Goal: Use online tool/utility: Utilize a website feature to perform a specific function

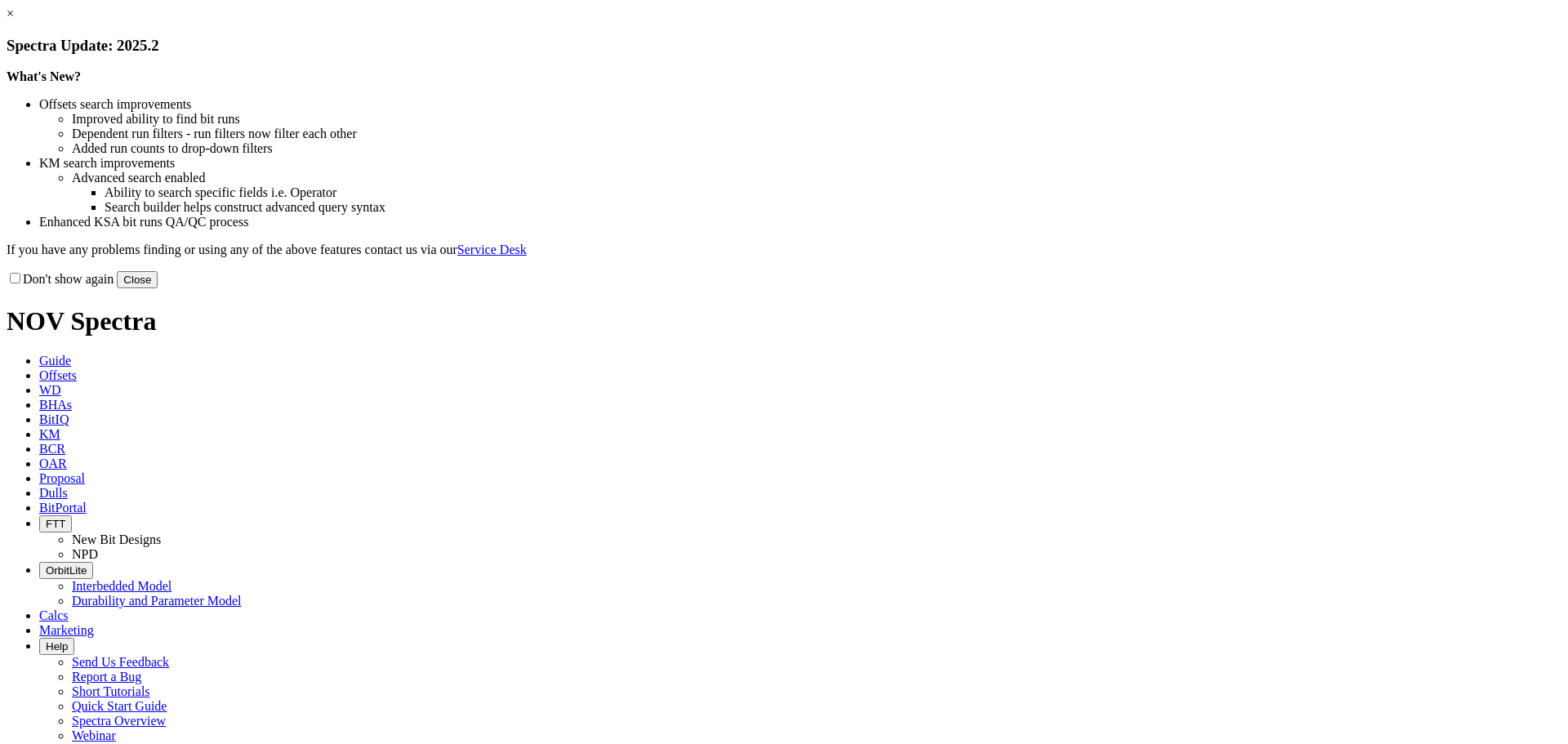
click at [14, 21] on link "×" at bounding box center [10, 13] width 7 height 14
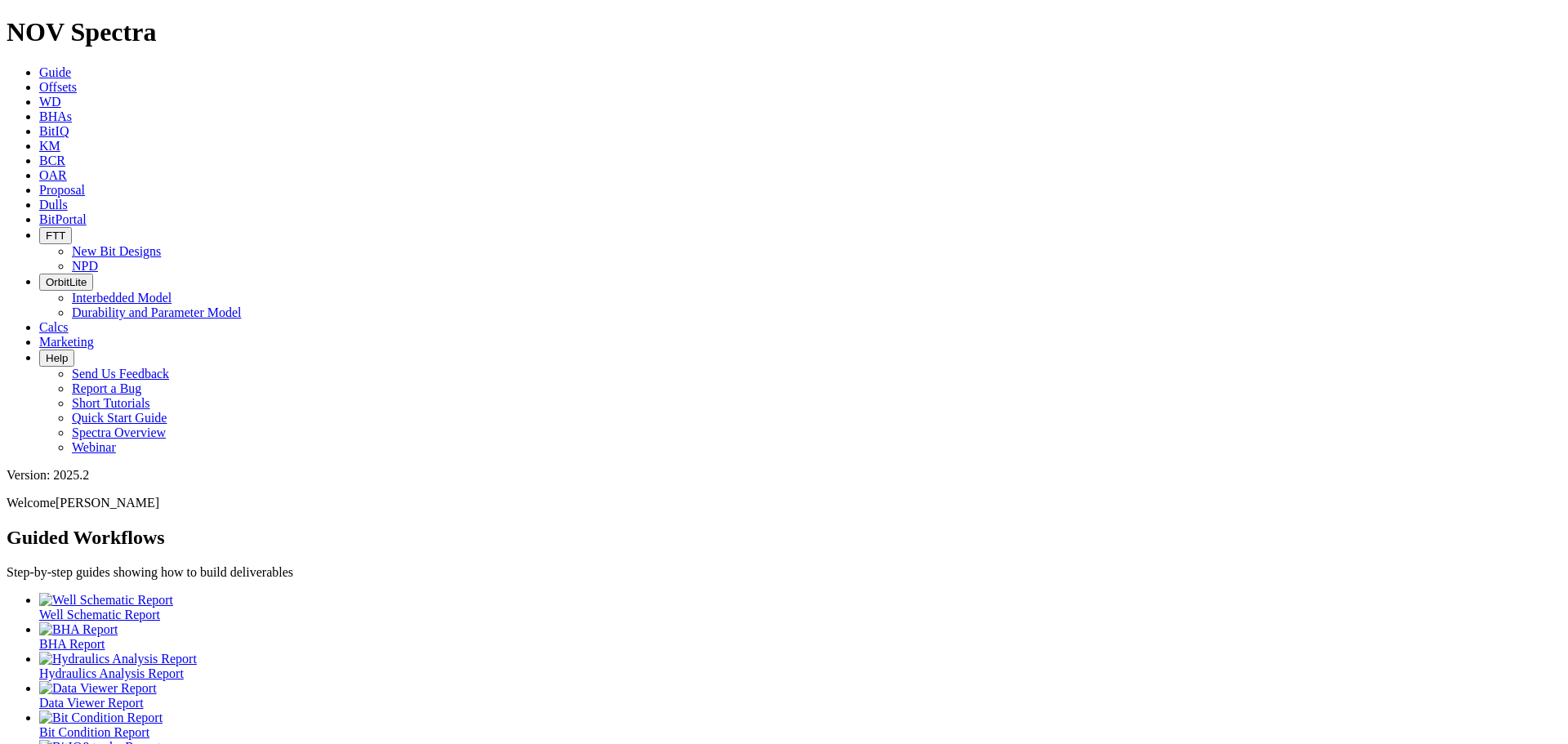
click at [69, 320] on span "Calcs" at bounding box center [54, 326] width 30 height 14
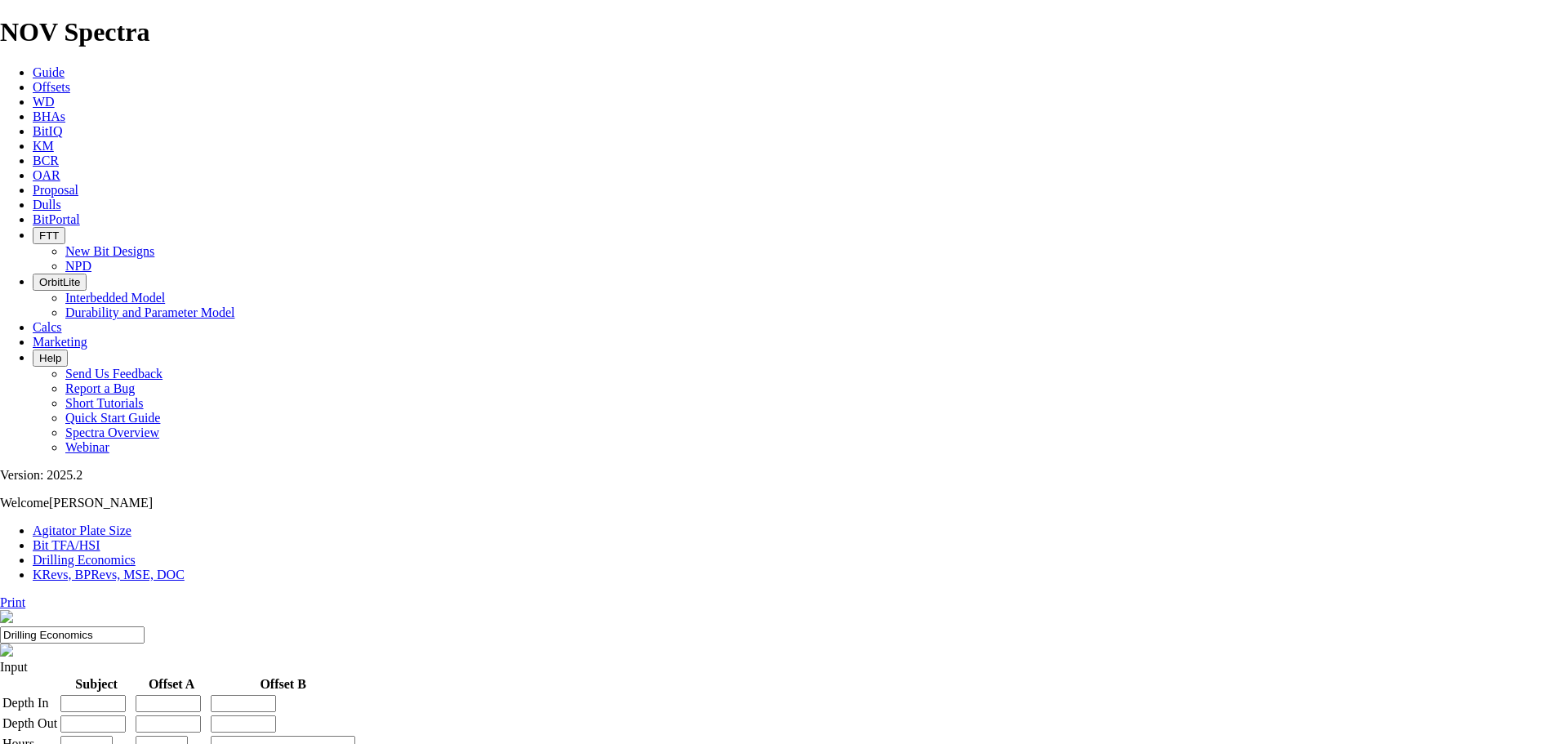
click at [100, 538] on link "Bit TFA/HSI" at bounding box center [66, 545] width 68 height 14
click at [144, 689] on input "Hole Size" at bounding box center [72, 697] width 144 height 17
type input "6"
click at [144, 737] on input "Flow Rate" at bounding box center [72, 746] width 144 height 17
type input "700"
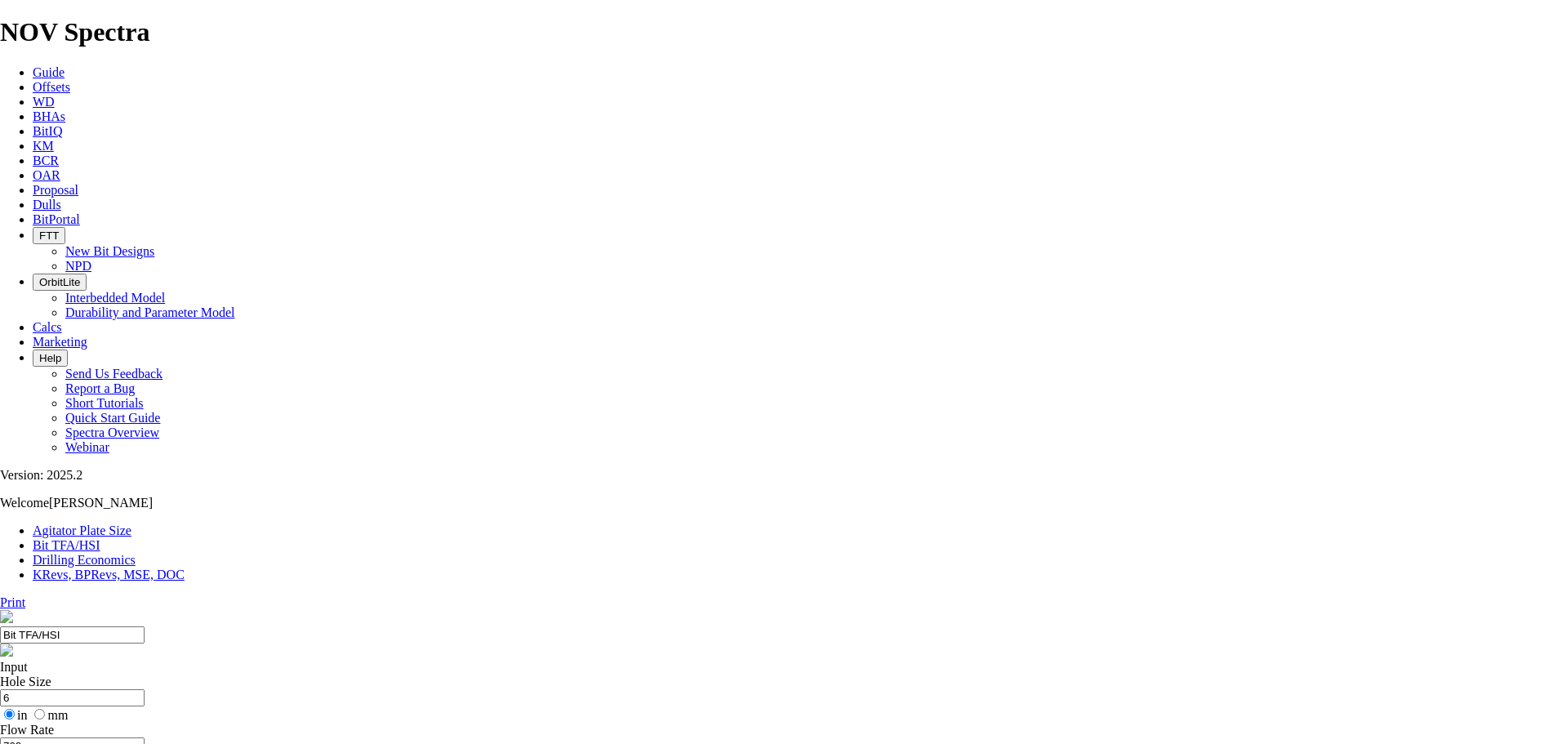
radio input "true"
radio input "false"
type input "1.06"
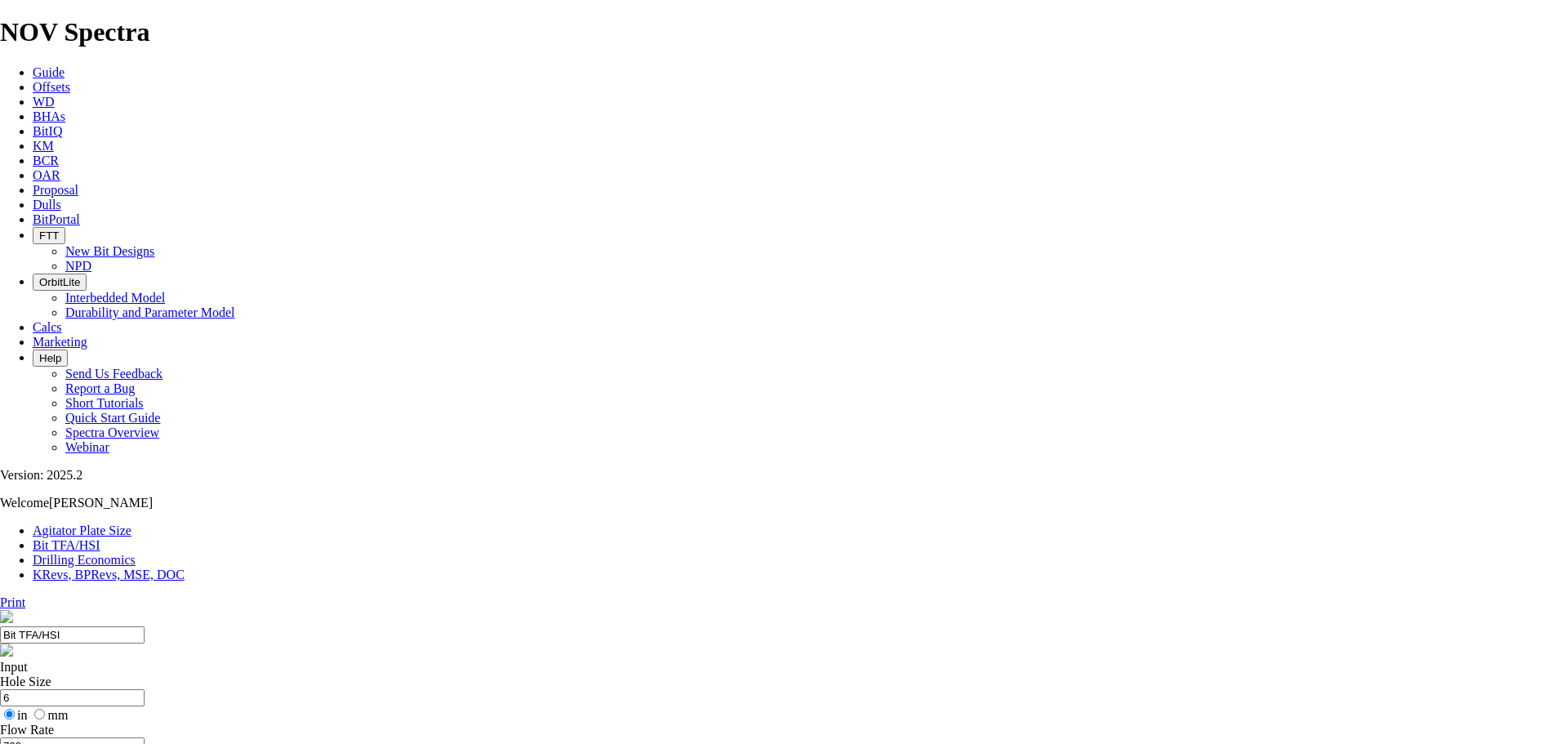
radio input "true"
radio input "false"
drag, startPoint x: 625, startPoint y: 427, endPoint x: 543, endPoint y: 428, distance: 82.0
type input "3"
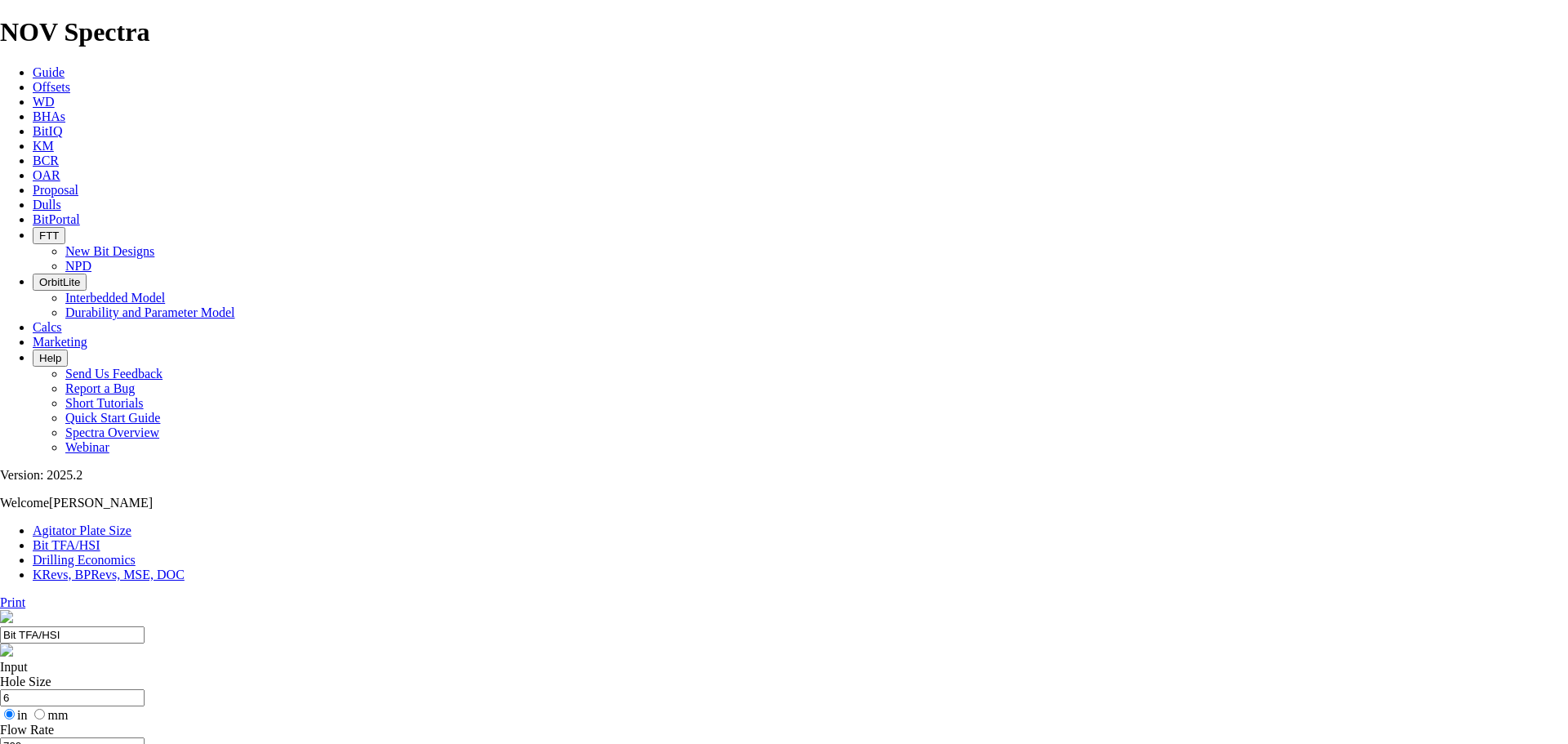
select select "number:15"
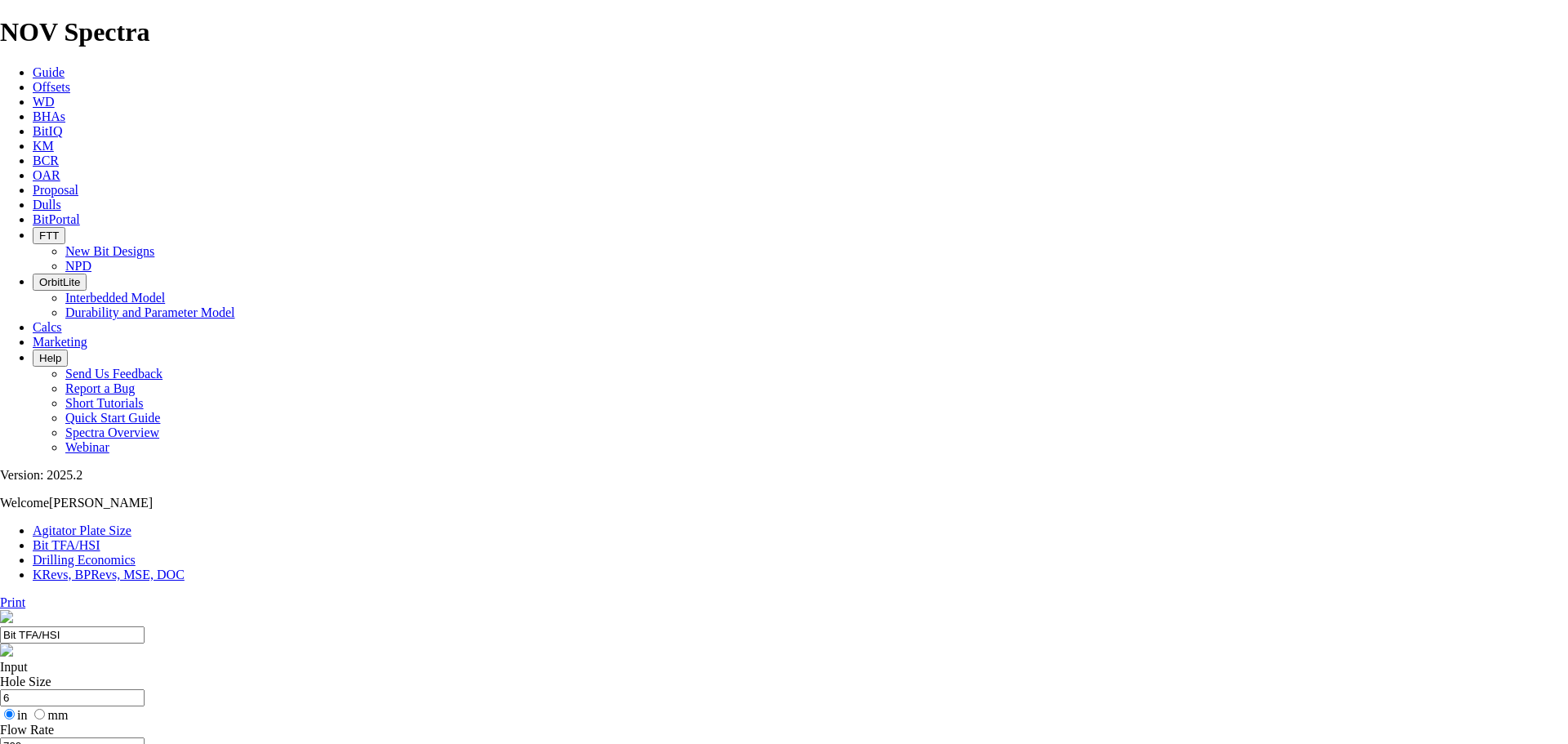
select select "number:15"
select select "number:14"
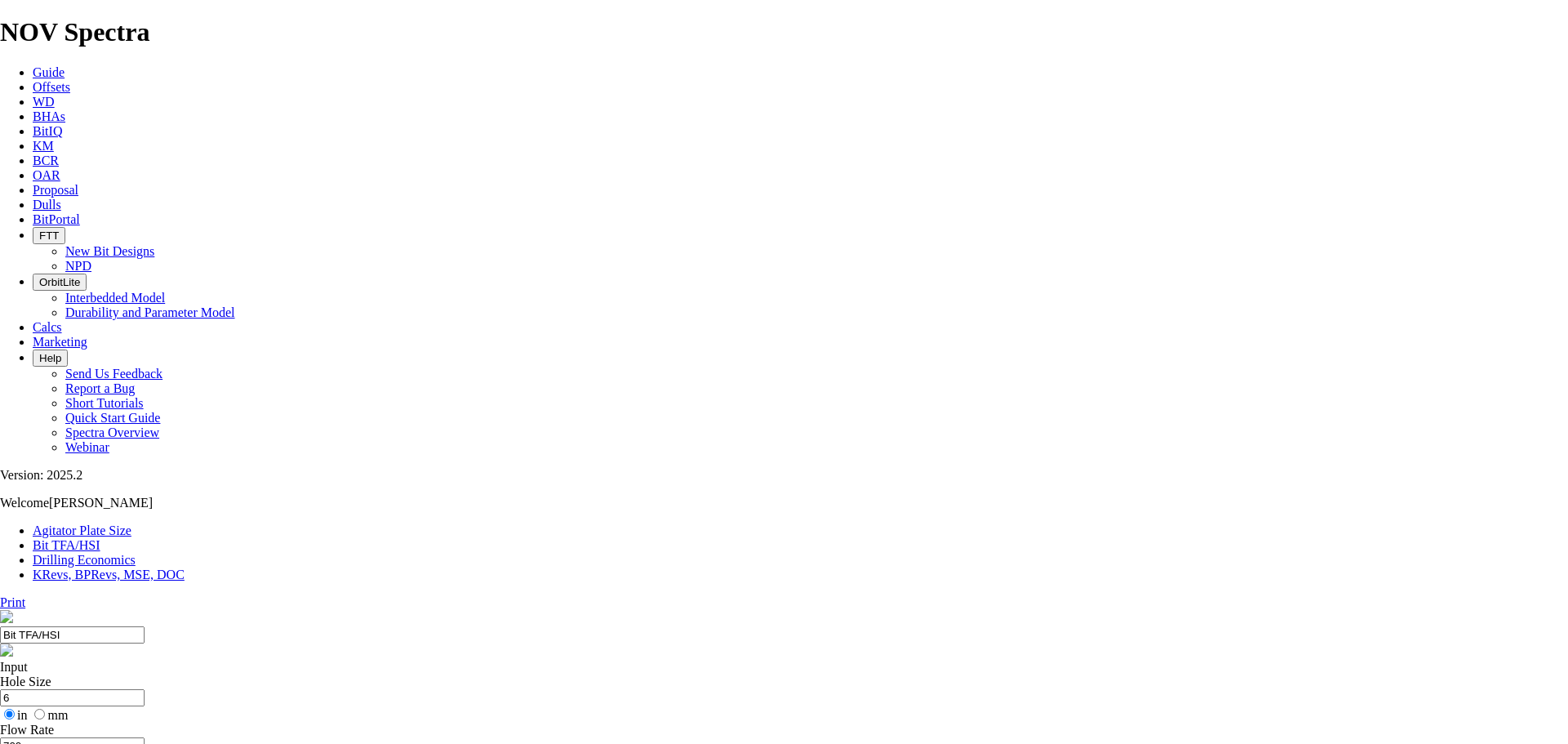
select select "number:14"
select select "number:13"
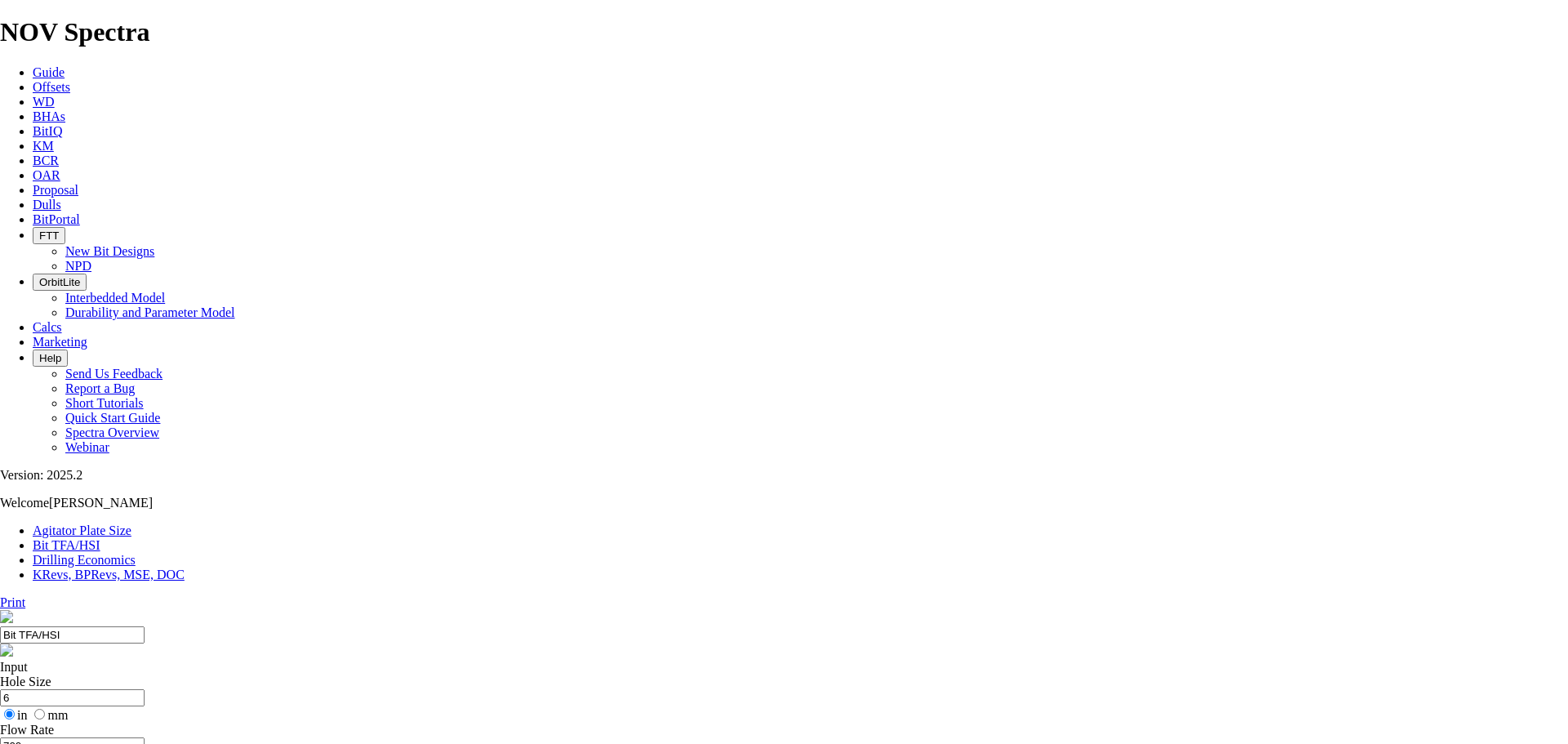
select select "number:13"
select select "number:12"
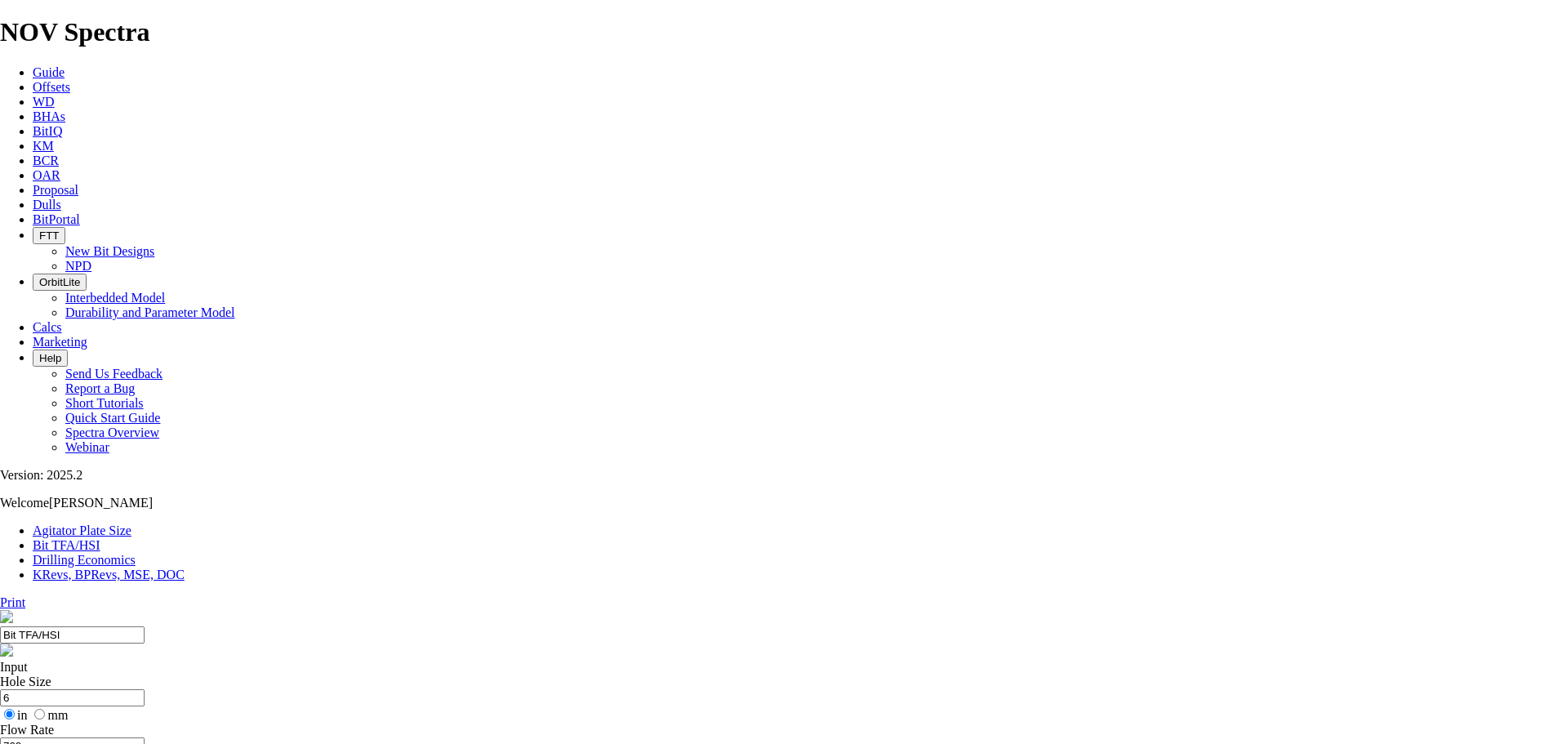
select select "number:12"
select select "number:13"
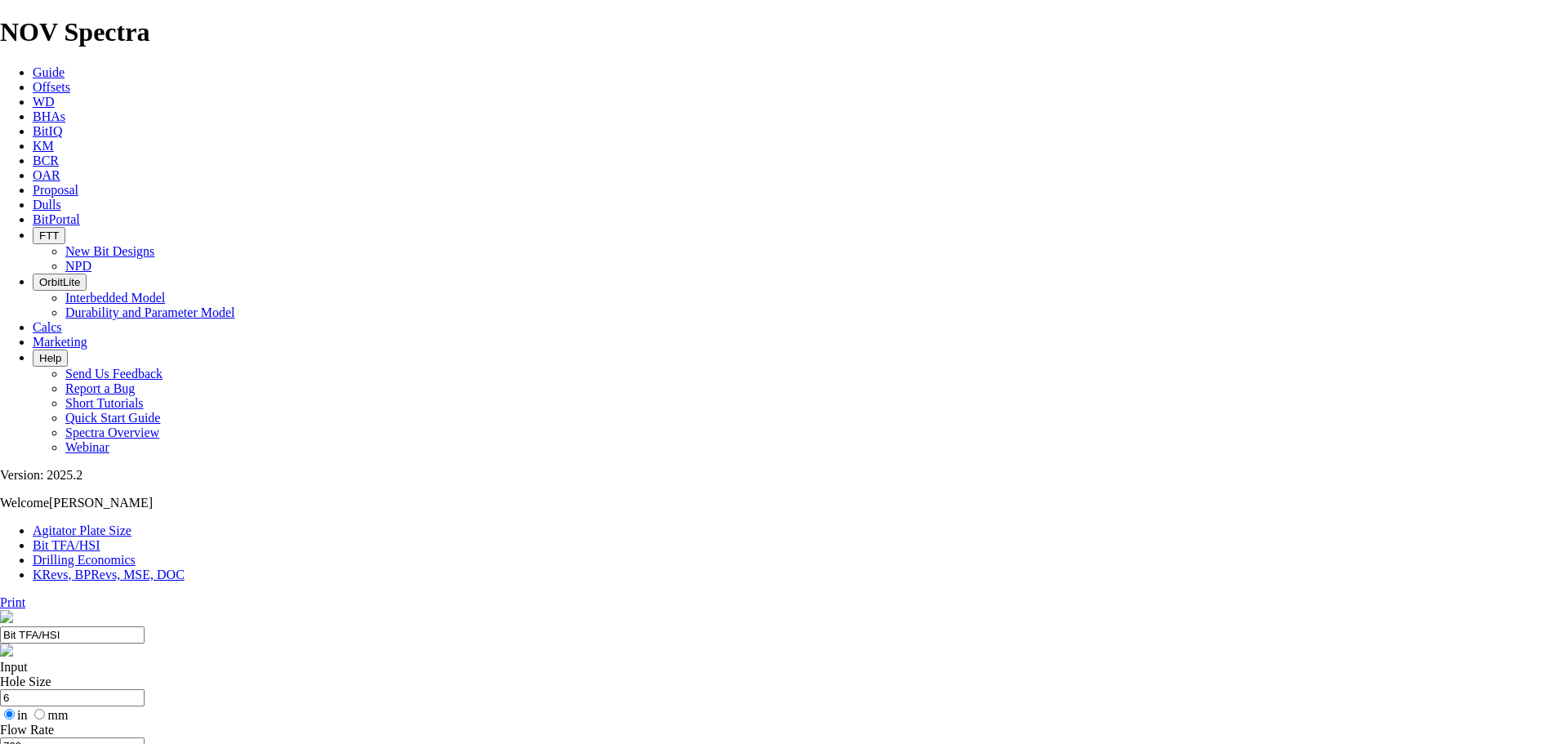
select select "number:13"
type input "4"
select select "number:0"
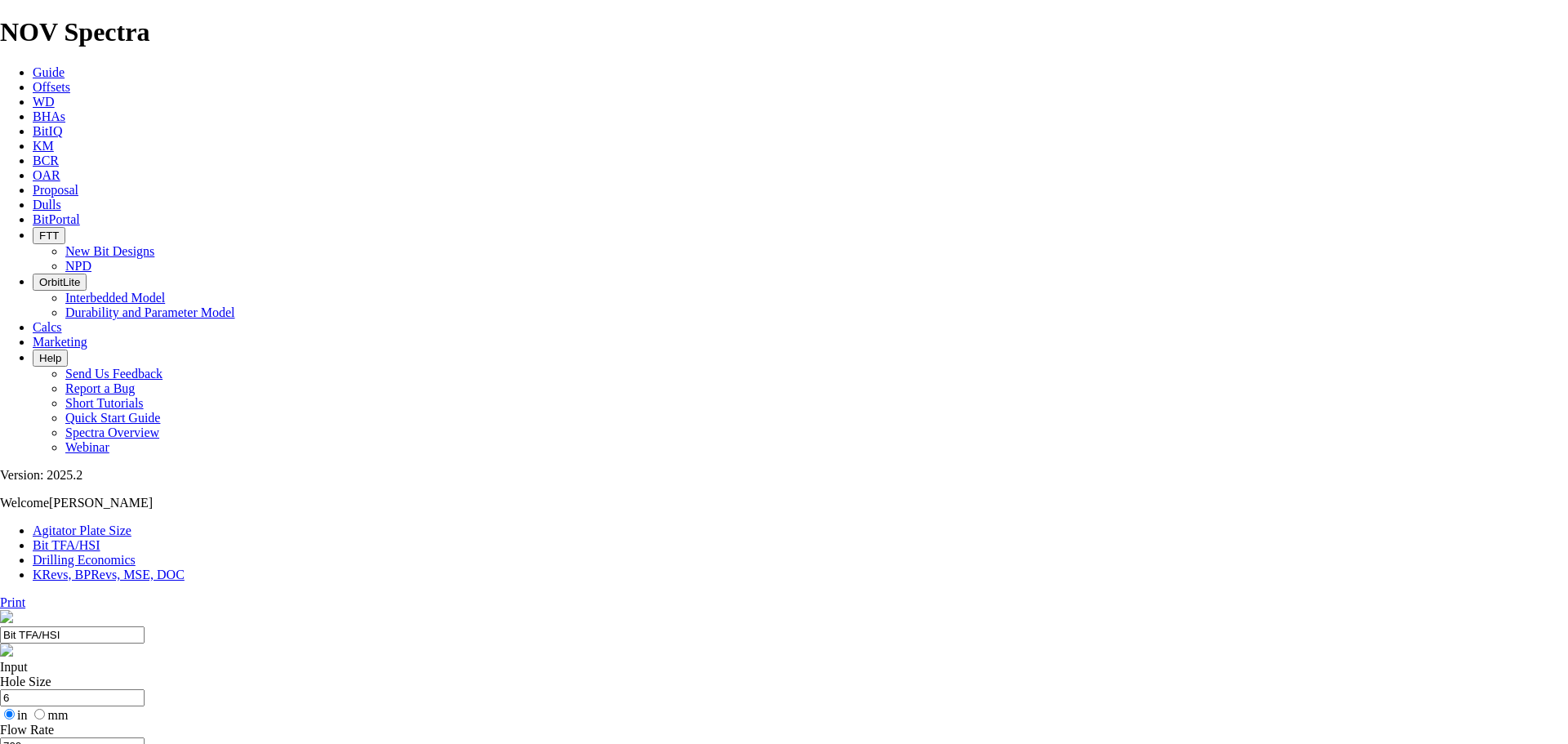
select select "number:0"
drag, startPoint x: 551, startPoint y: 430, endPoint x: 618, endPoint y: 431, distance: 67.0
type input "6"
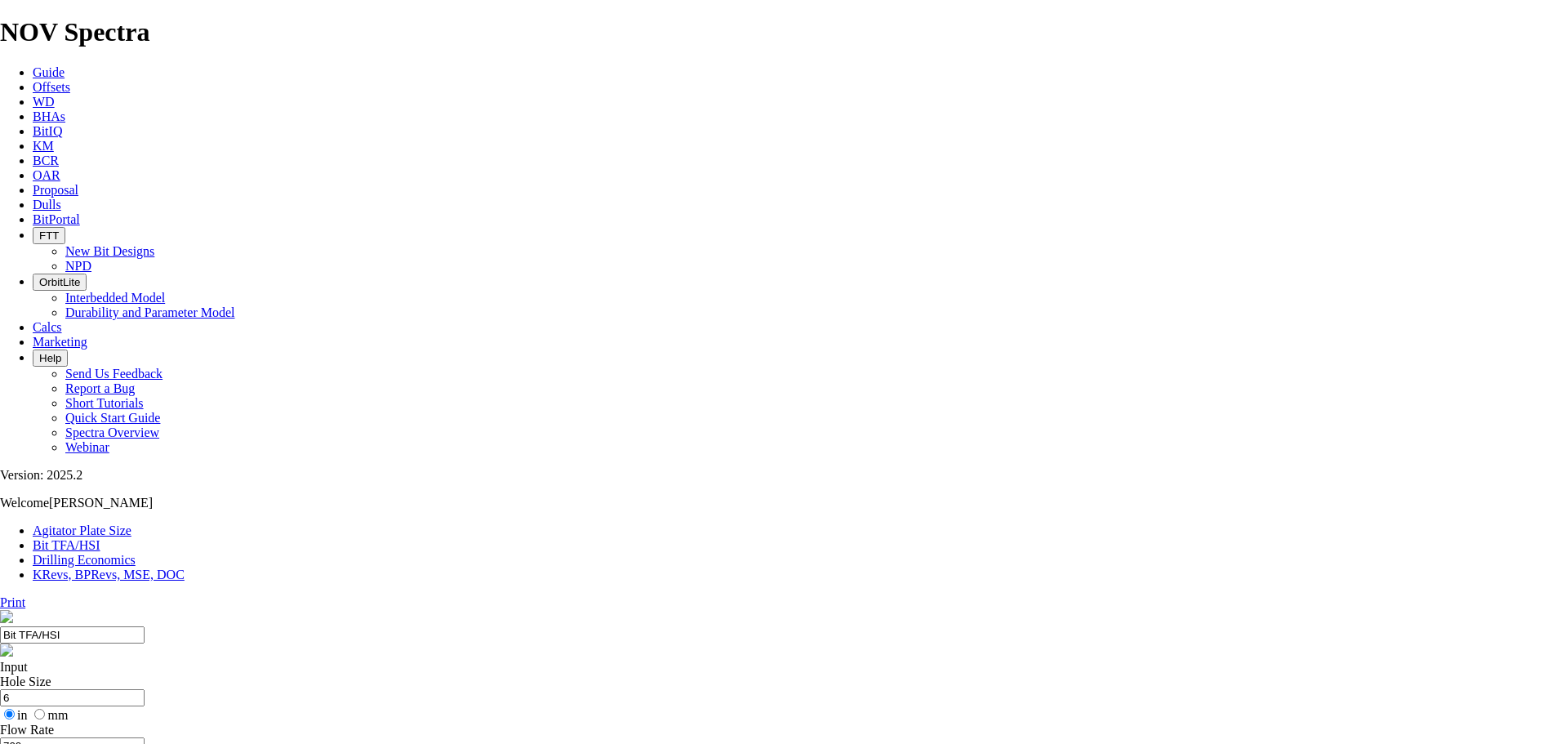
select select "number:13"
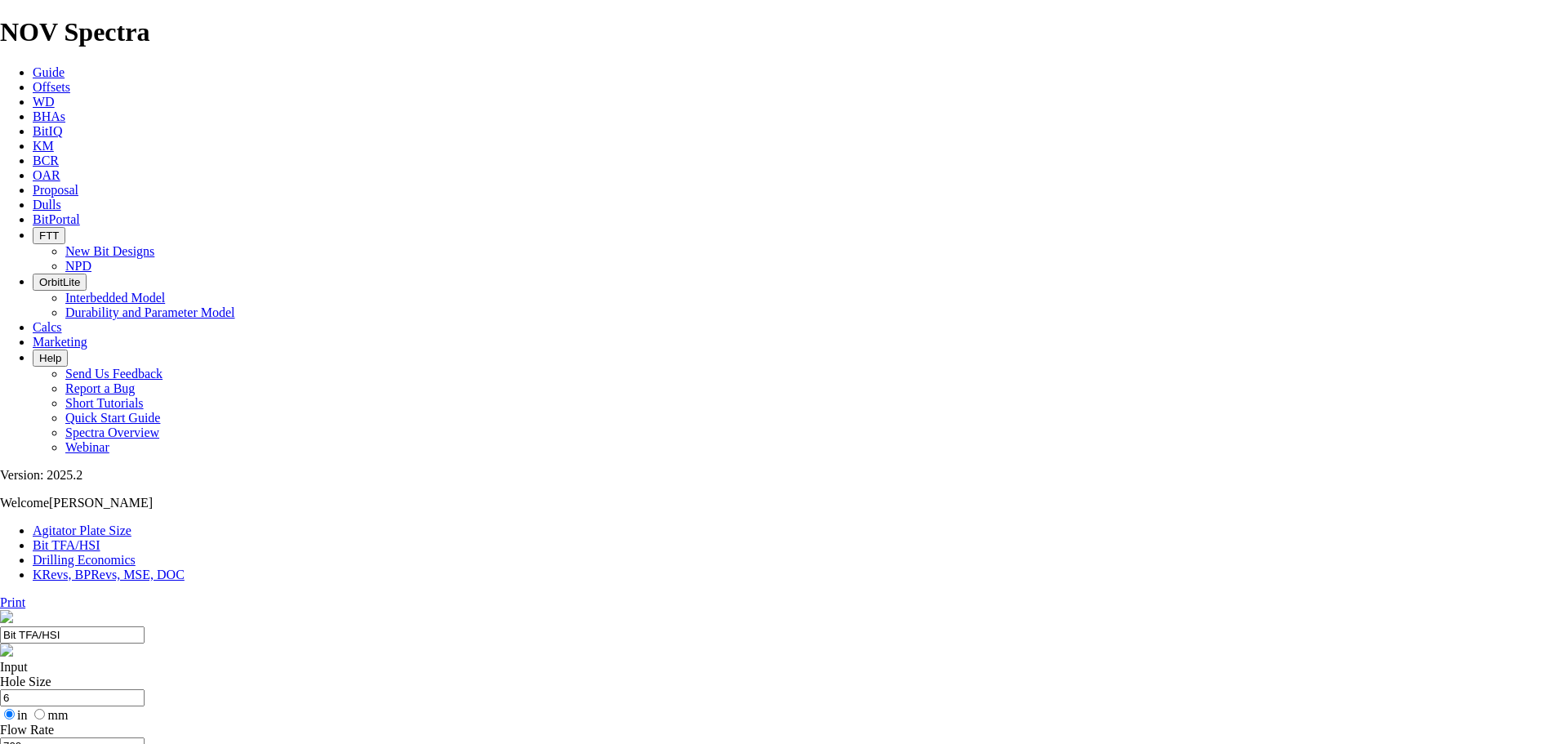
select select "number:13"
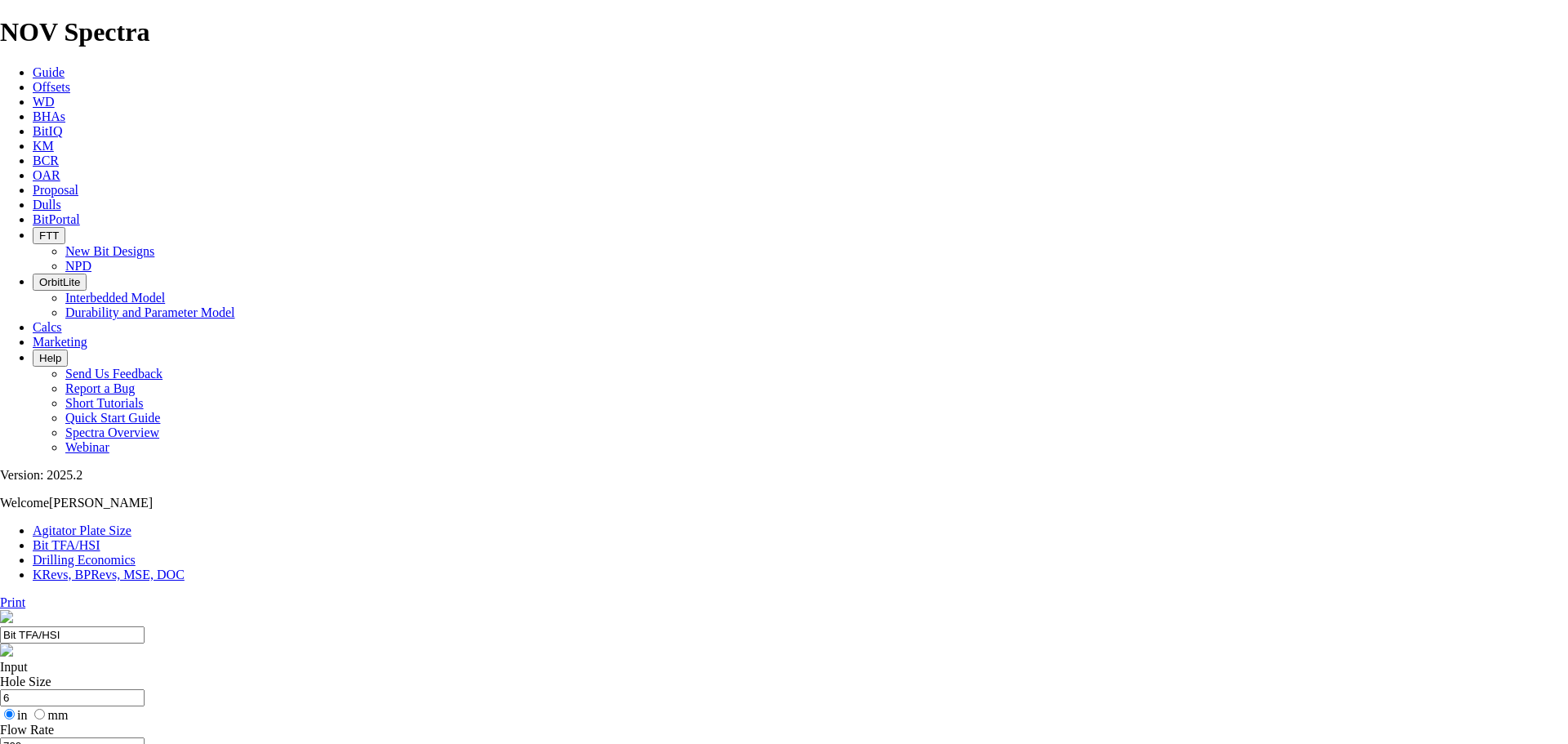
select select "number:0"
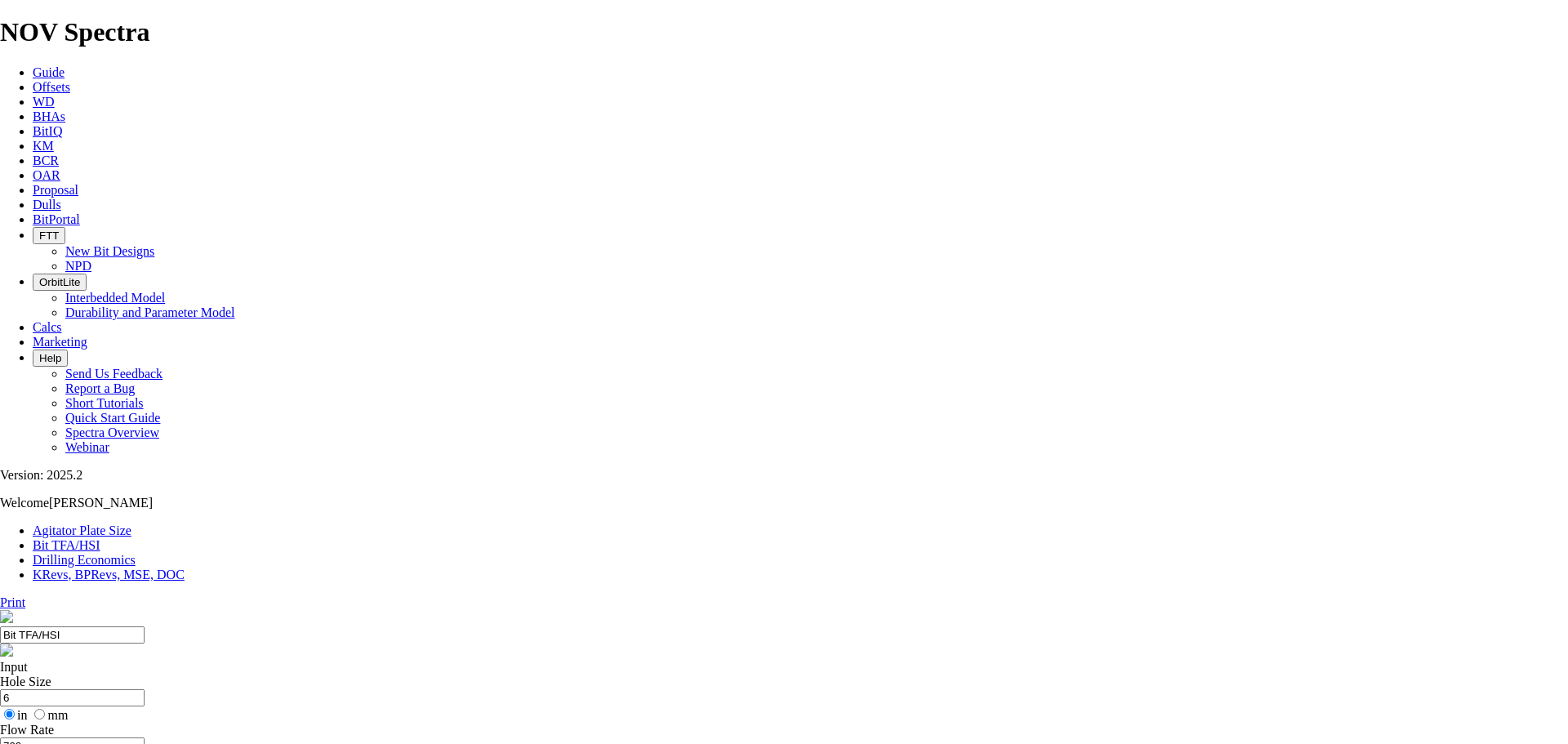
select select "number:0"
drag, startPoint x: 528, startPoint y: 309, endPoint x: 439, endPoint y: 309, distance: 89.0
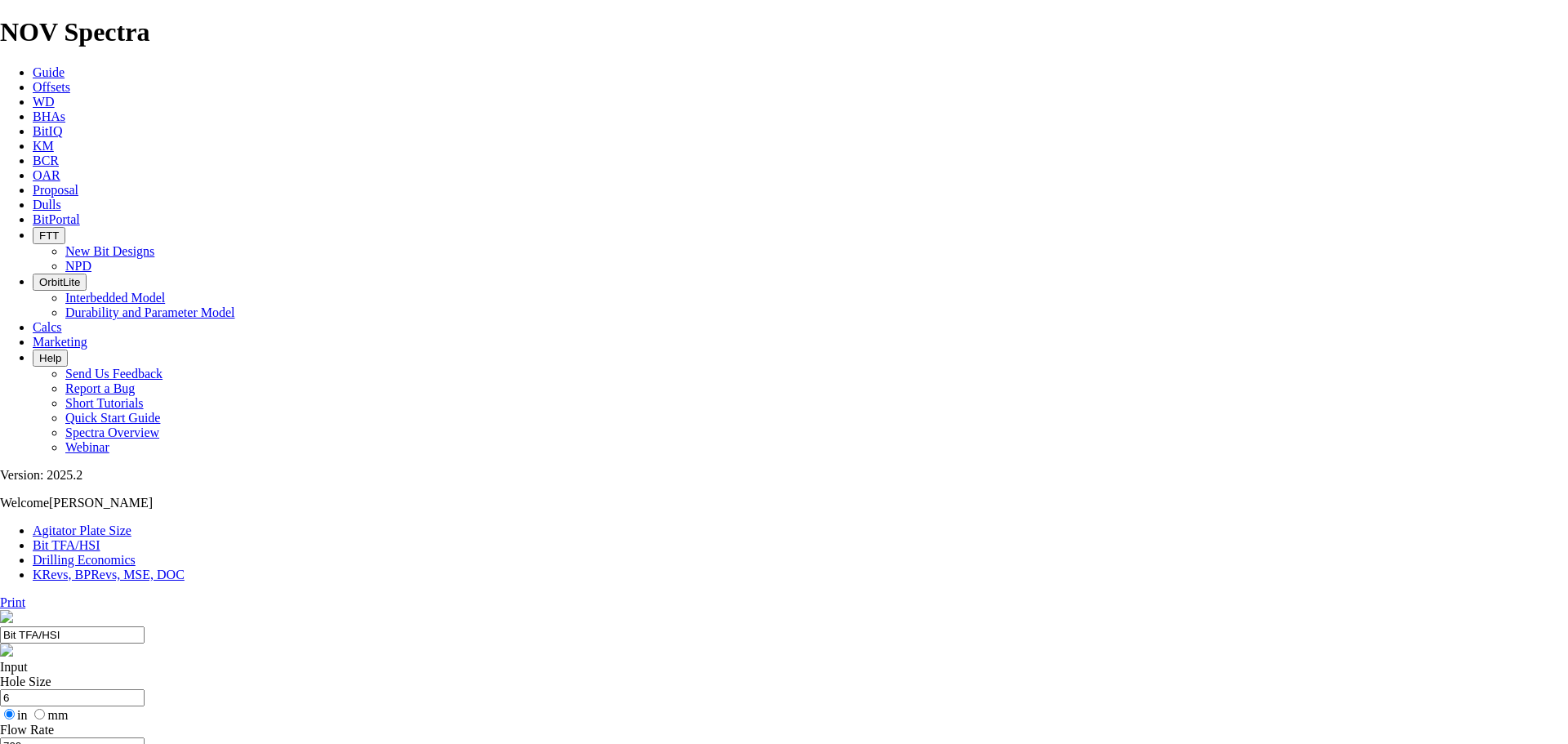
type input "800"
type input "1.15"
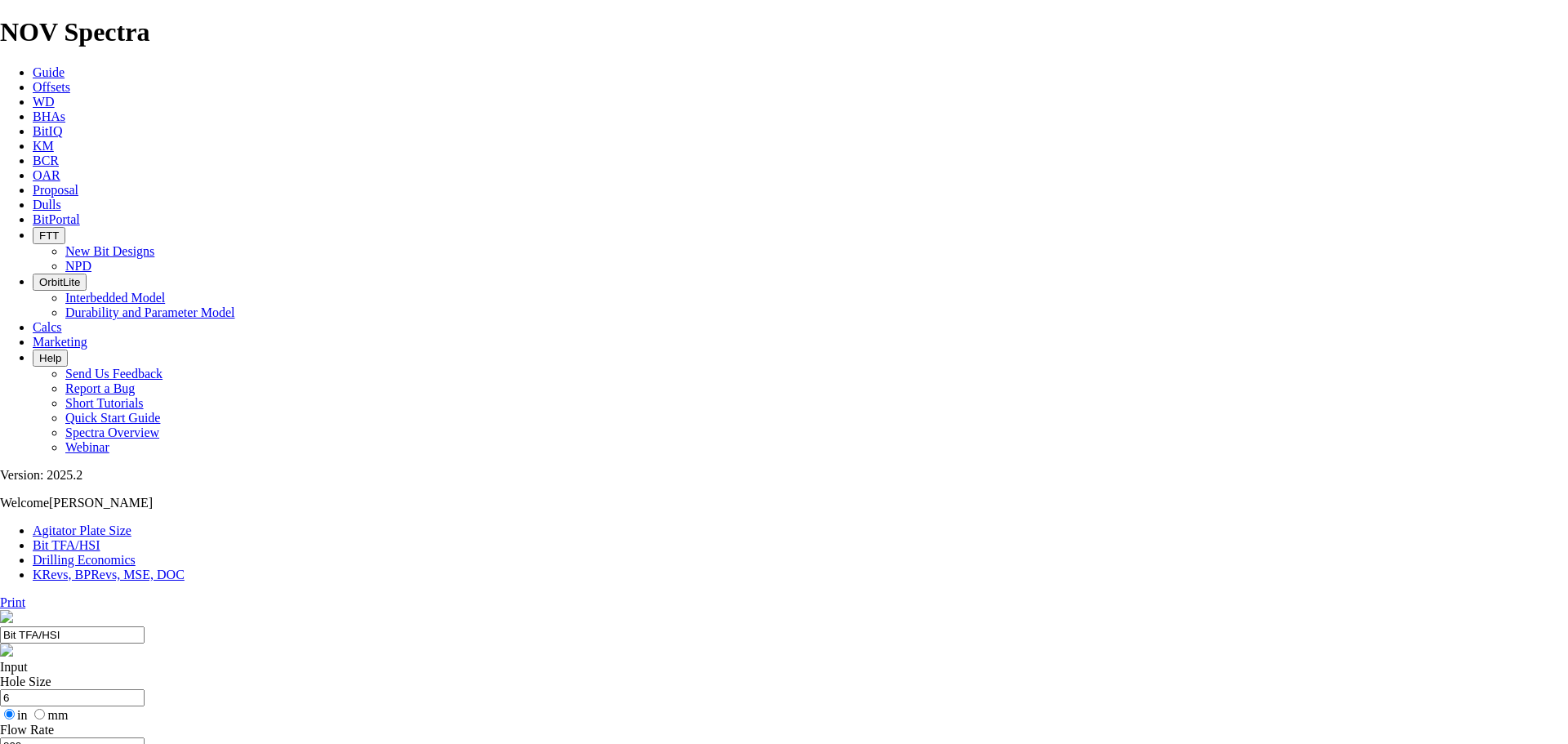
drag, startPoint x: 532, startPoint y: 304, endPoint x: 438, endPoint y: 309, distance: 94.1
drag, startPoint x: 542, startPoint y: 312, endPoint x: 459, endPoint y: 312, distance: 83.0
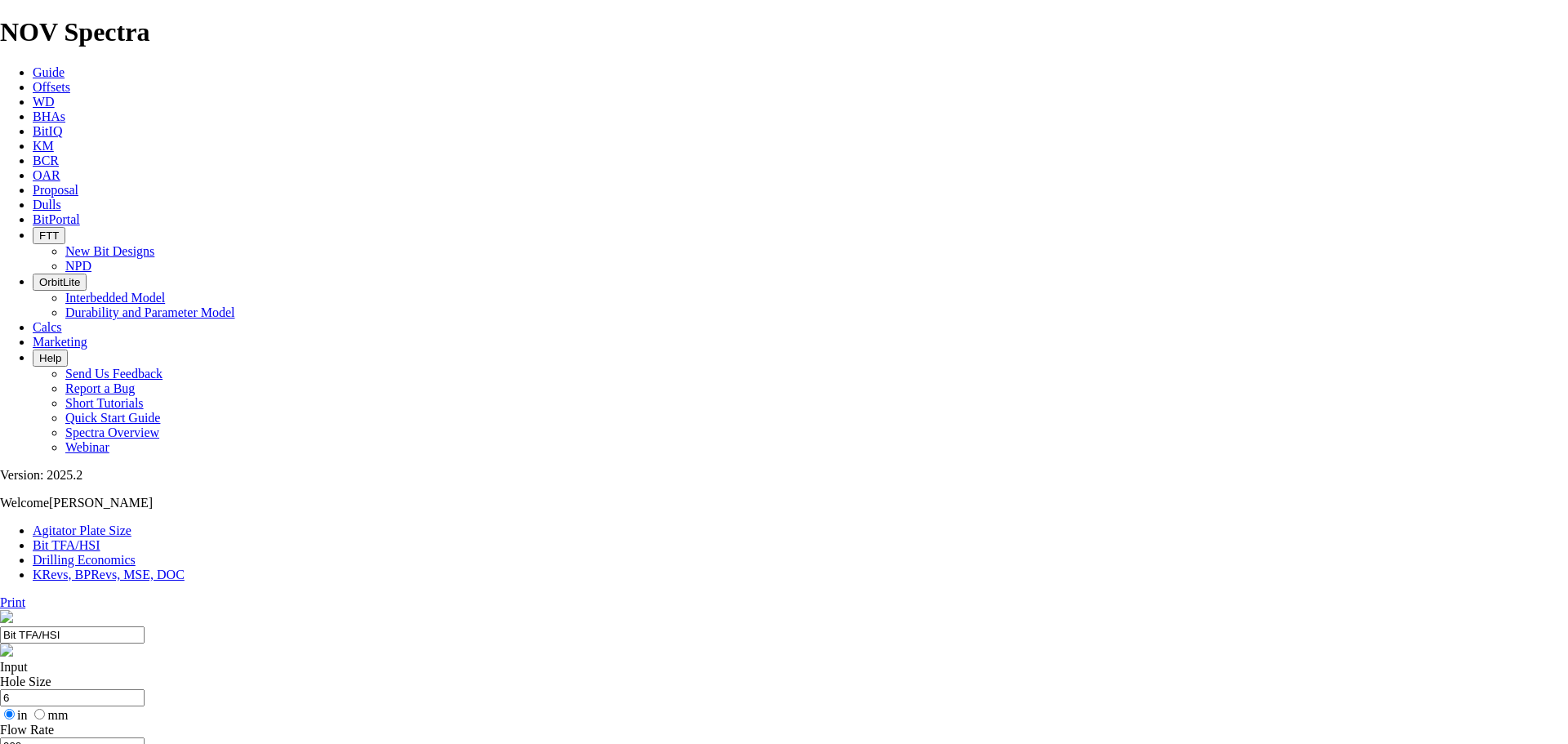
drag, startPoint x: 535, startPoint y: 317, endPoint x: 462, endPoint y: 318, distance: 73.0
drag, startPoint x: 537, startPoint y: 314, endPoint x: 387, endPoint y: 303, distance: 150.4
type input "800"
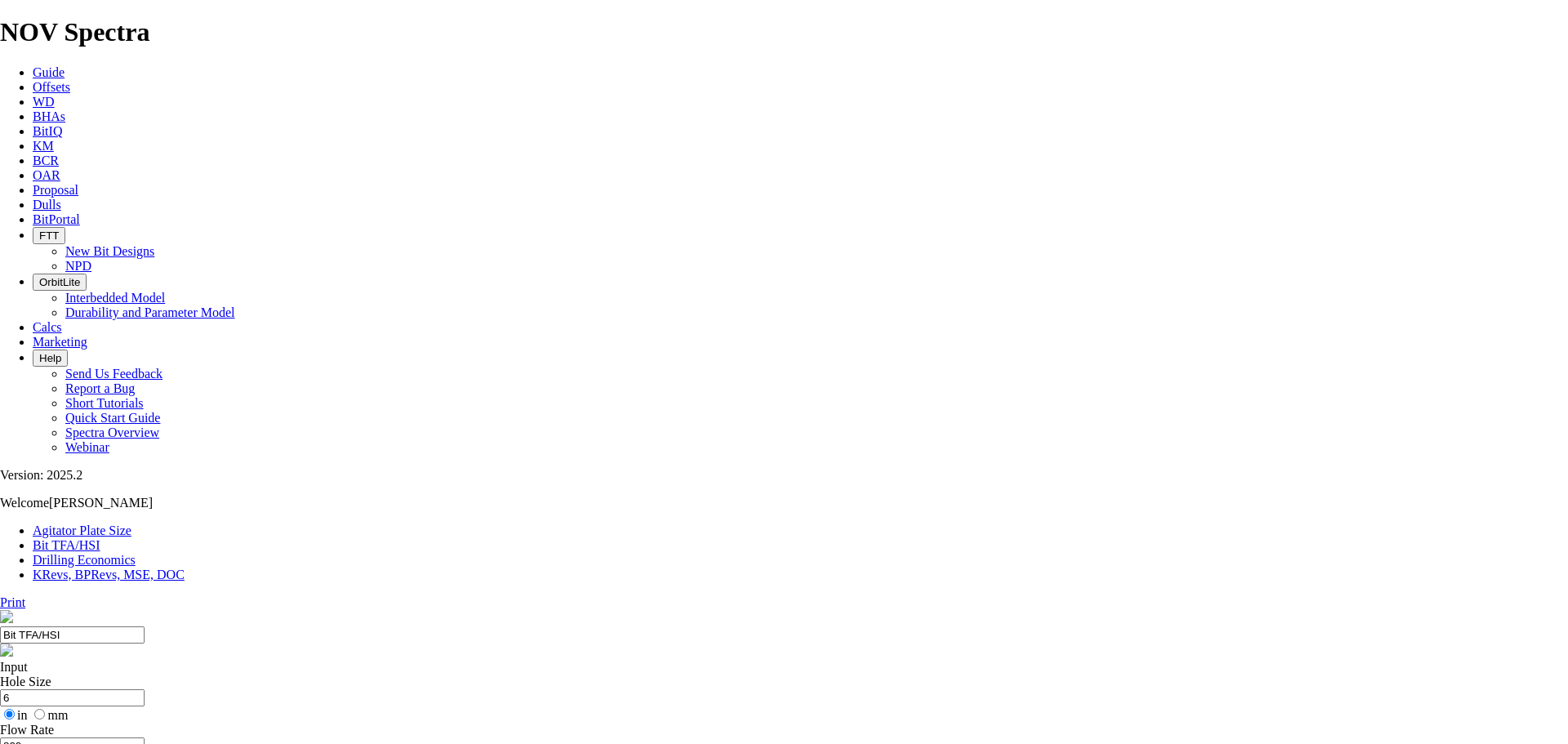
click at [25, 596] on link "Print" at bounding box center [12, 602] width 25 height 14
select select "number:14"
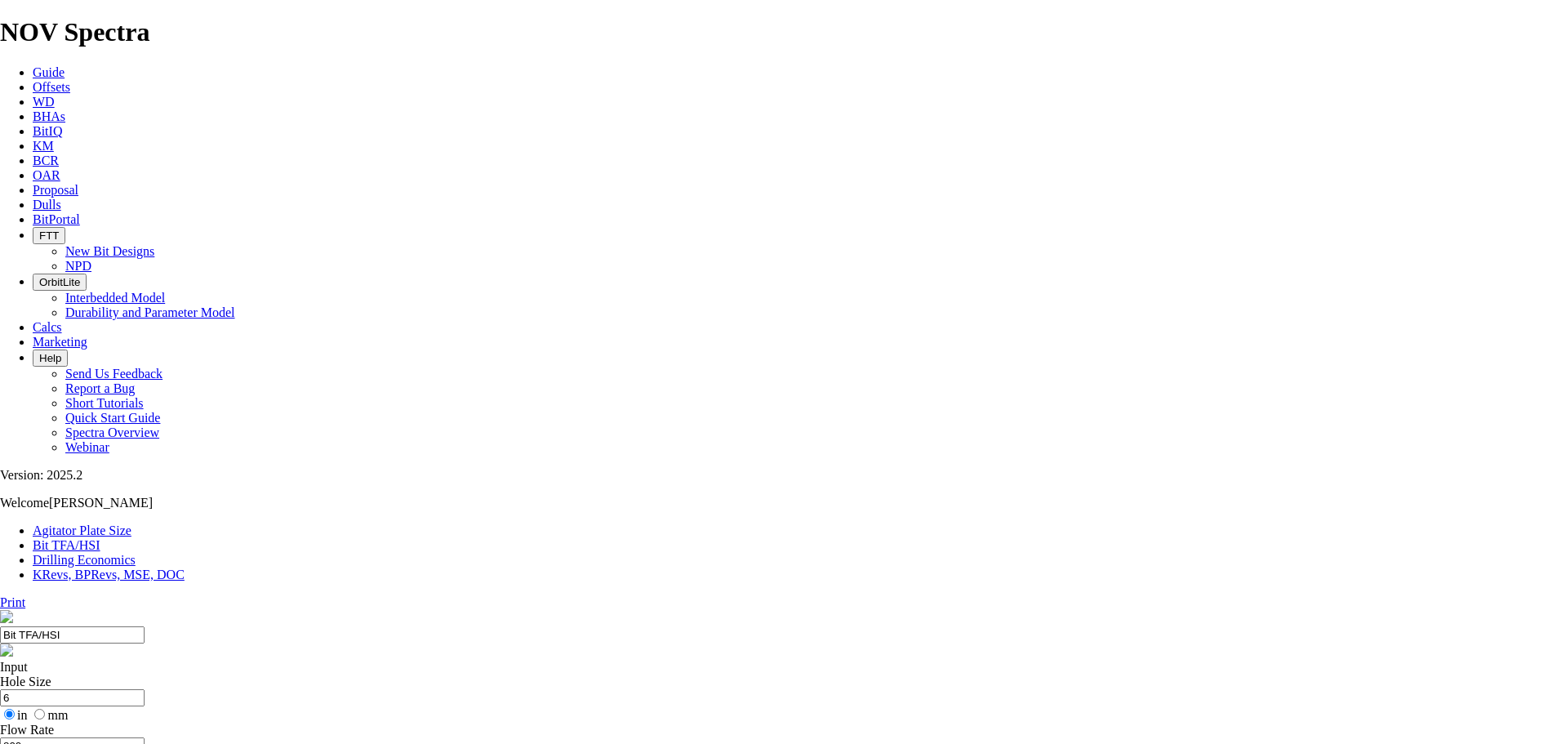
select select "number:14"
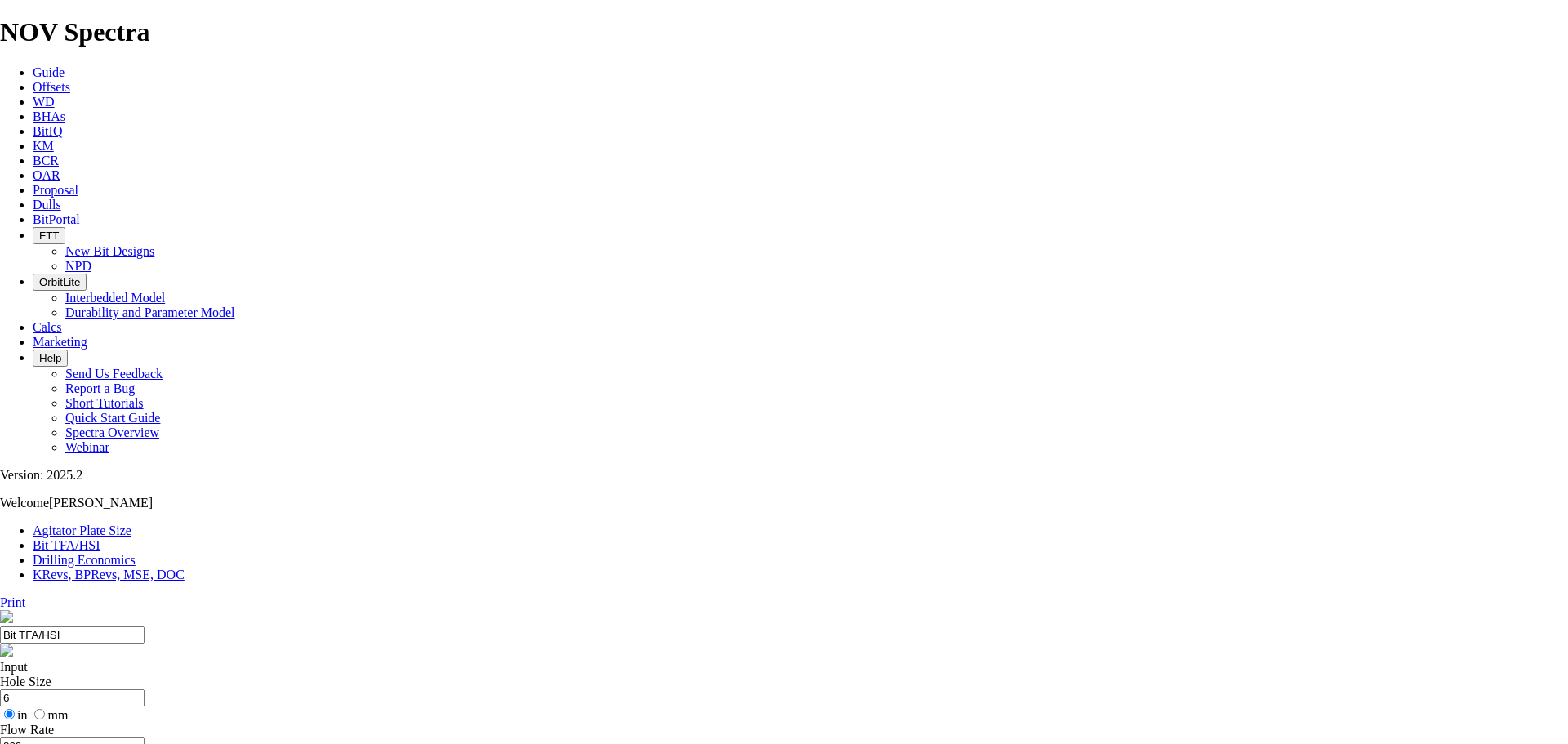
select select "number:0"
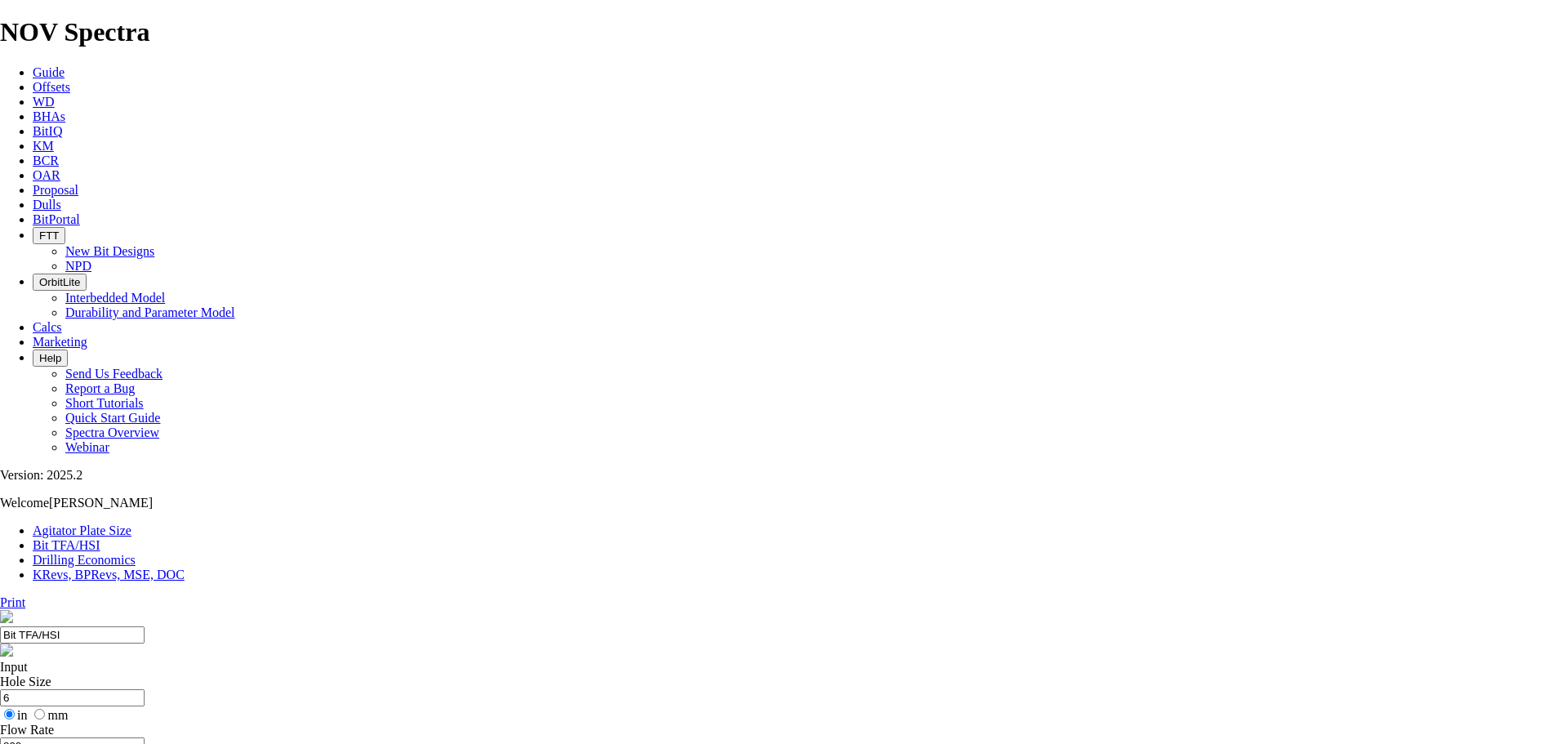
select select "number:0"
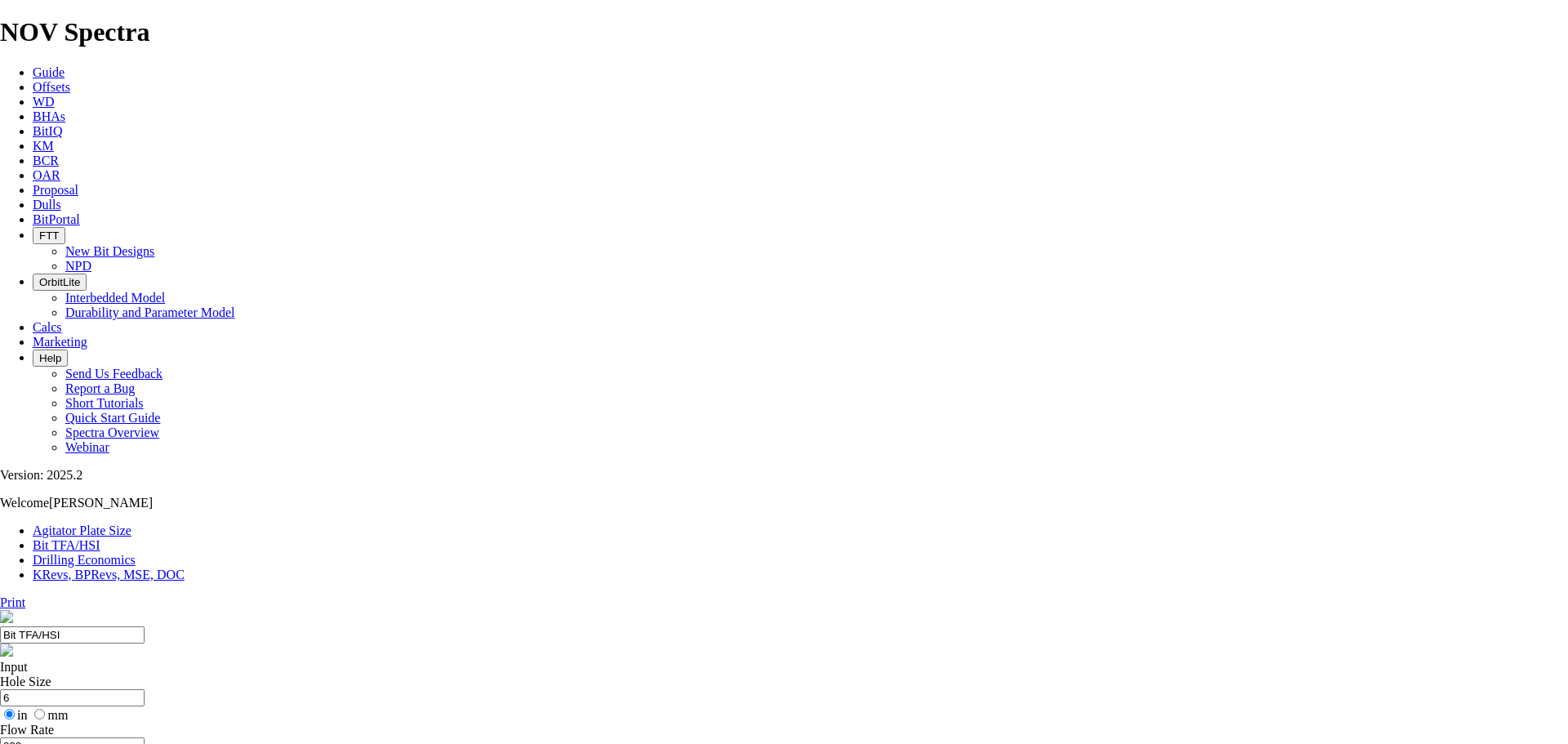
select select "number:13"
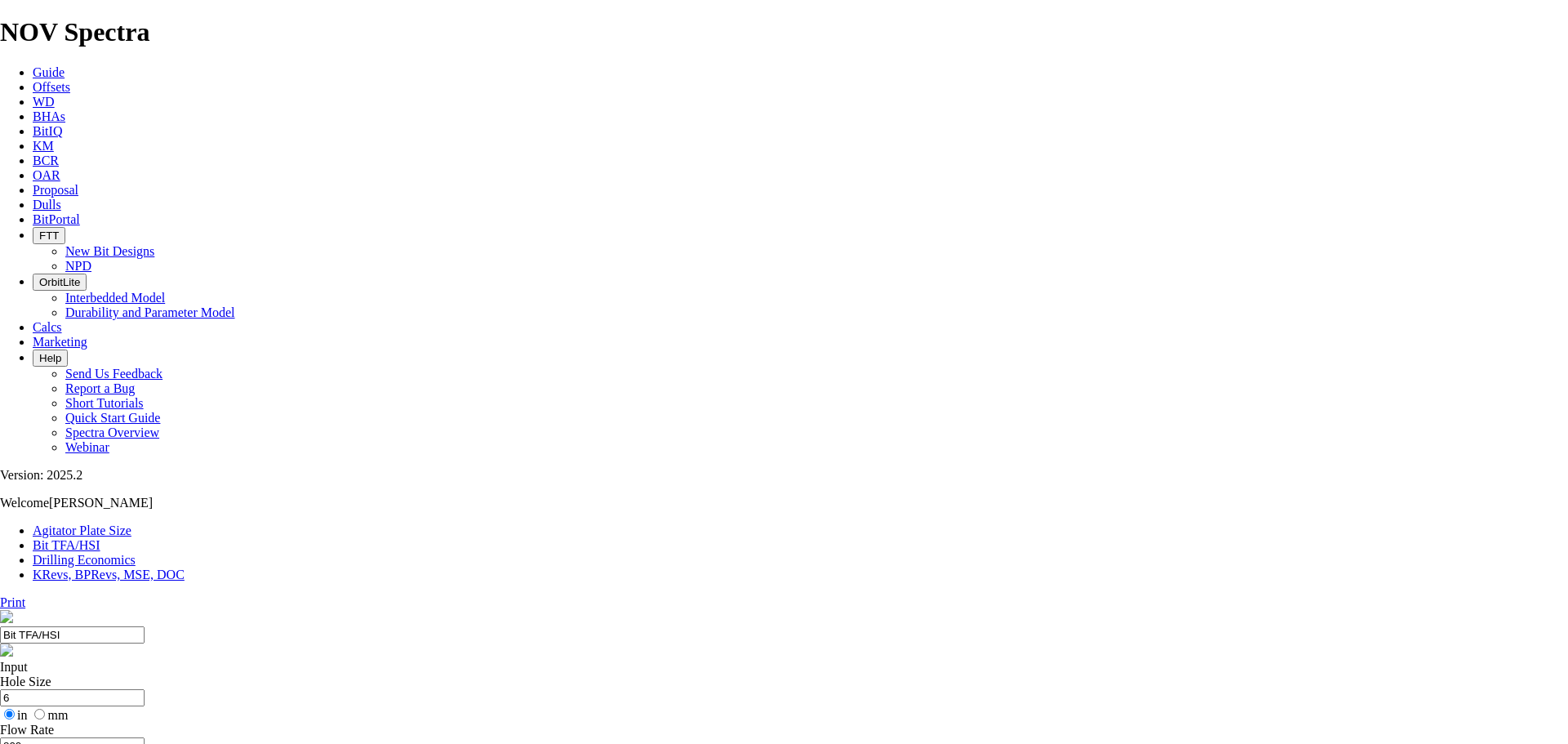
select select "number:13"
select select "number:0"
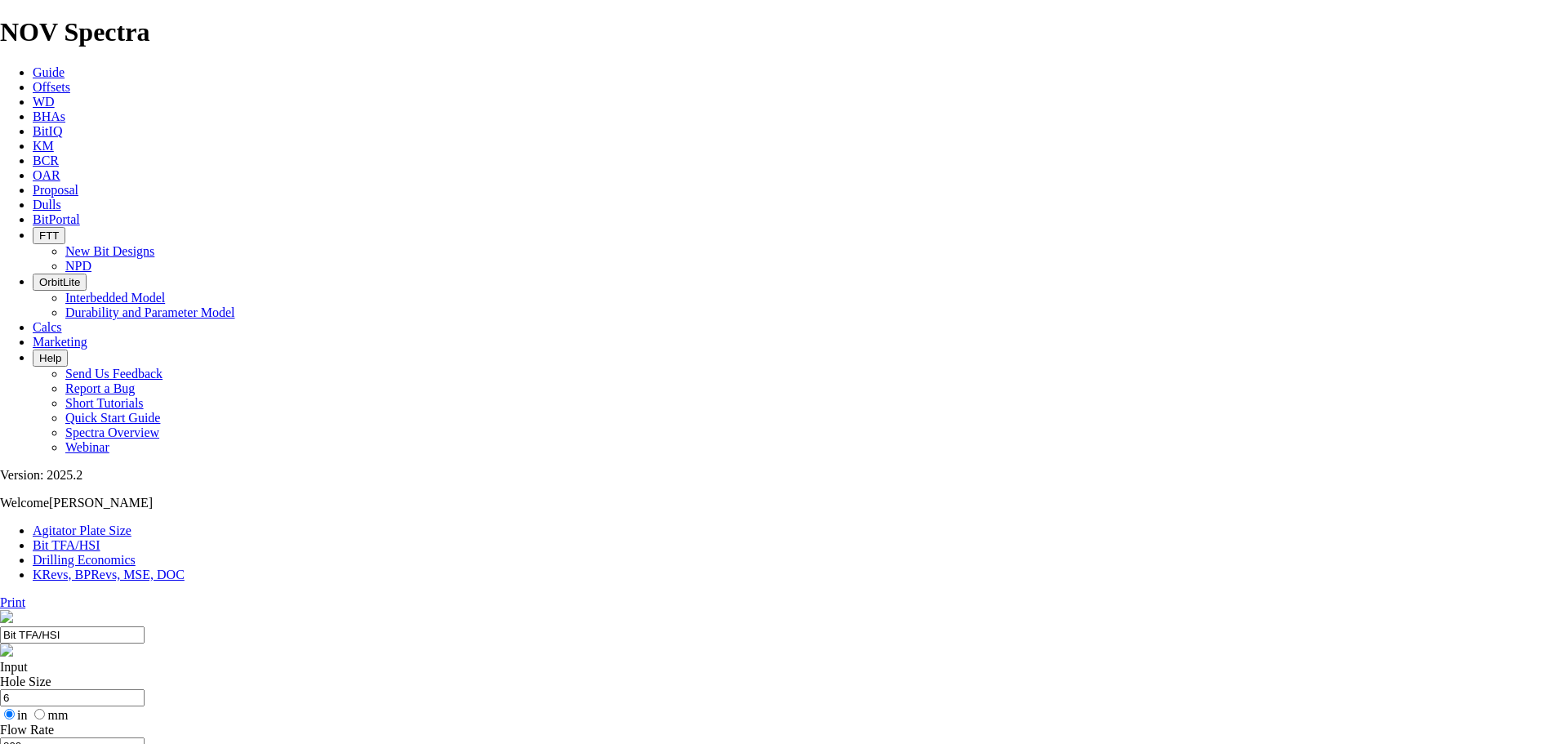
select select "number:0"
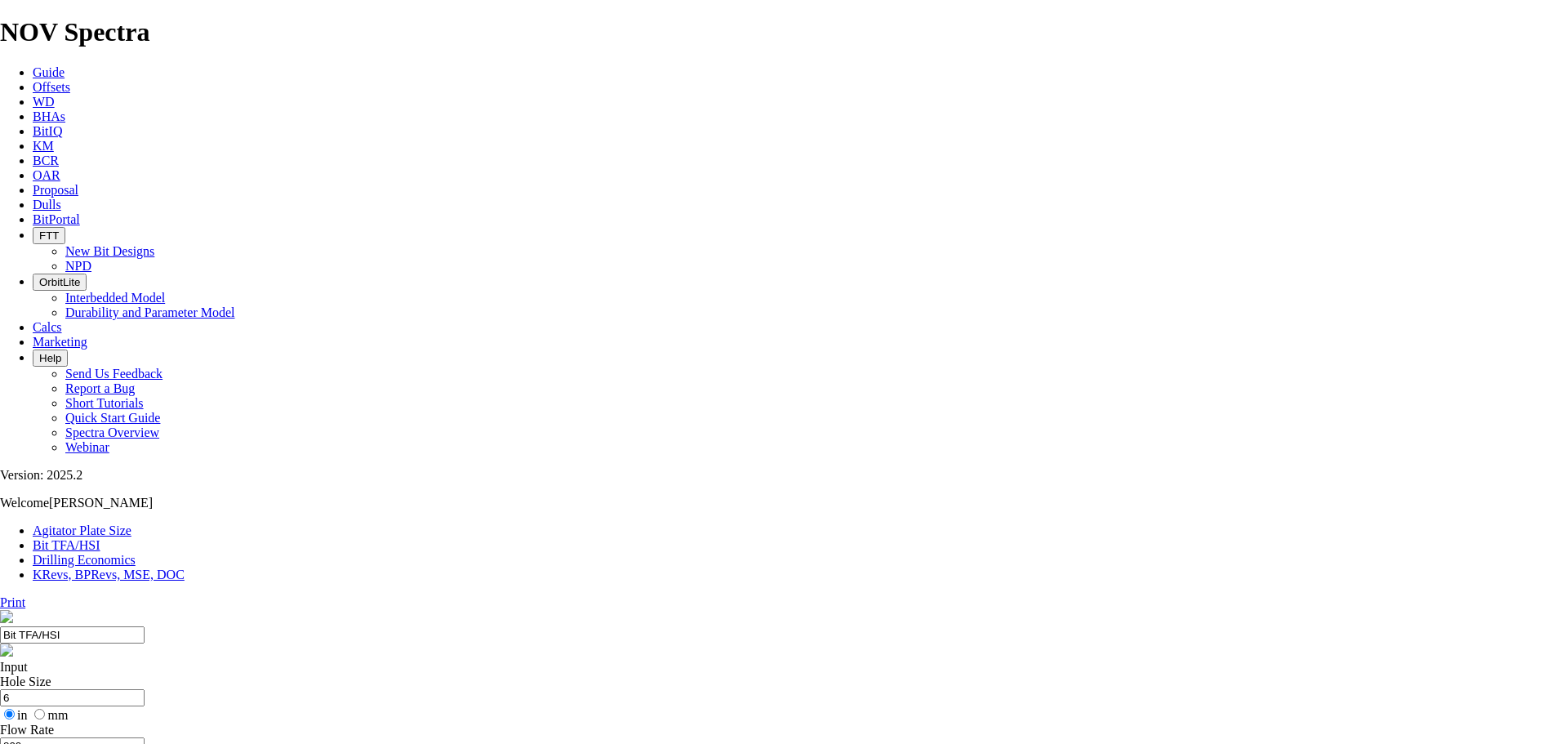
drag, startPoint x: 527, startPoint y: 313, endPoint x: 499, endPoint y: 313, distance: 28.0
click at [144, 737] on input "800" at bounding box center [72, 746] width 144 height 17
type input "950"
drag, startPoint x: 1539, startPoint y: 62, endPoint x: 1387, endPoint y: 596, distance: 555.2
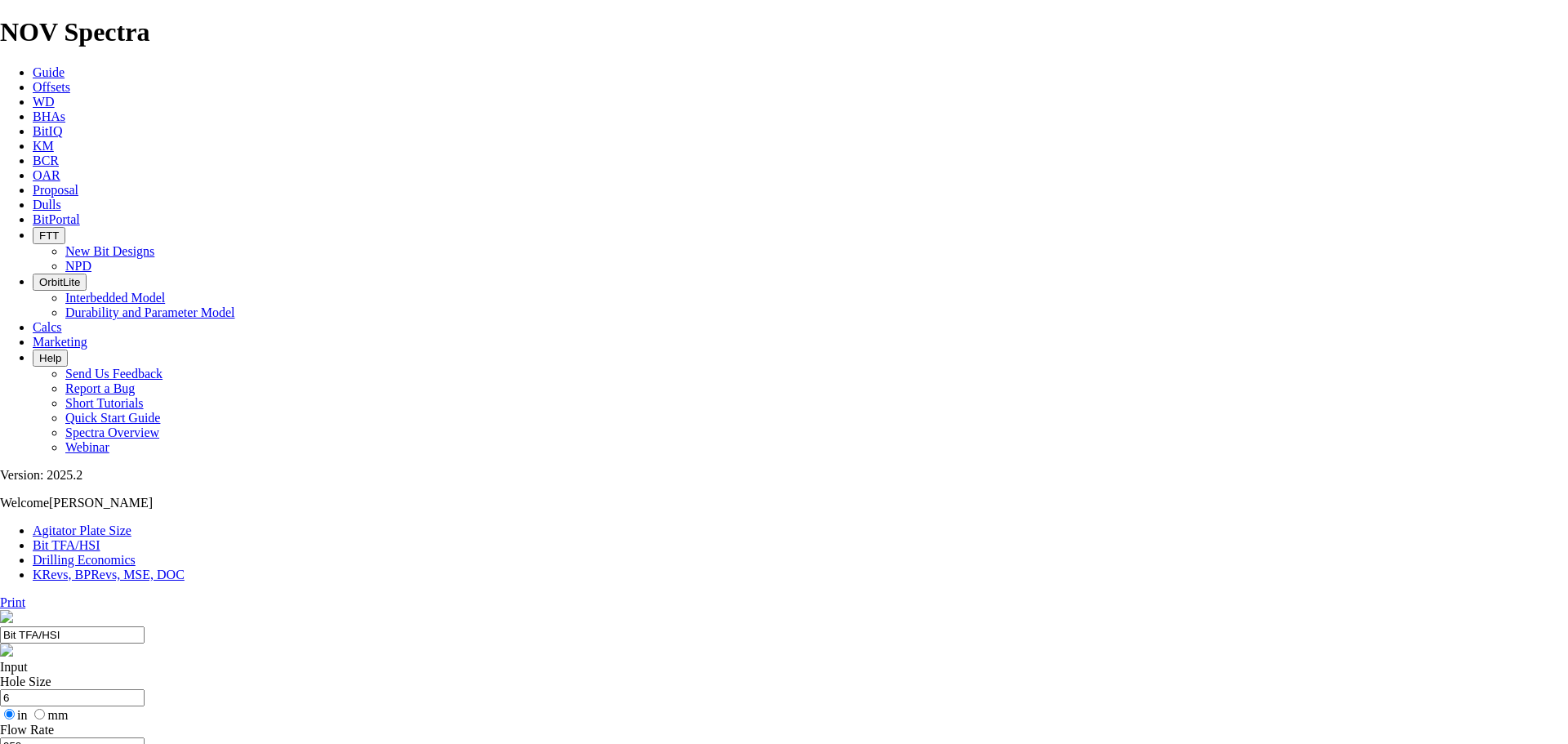
click at [25, 596] on link "Print" at bounding box center [12, 602] width 25 height 14
select select "number:14"
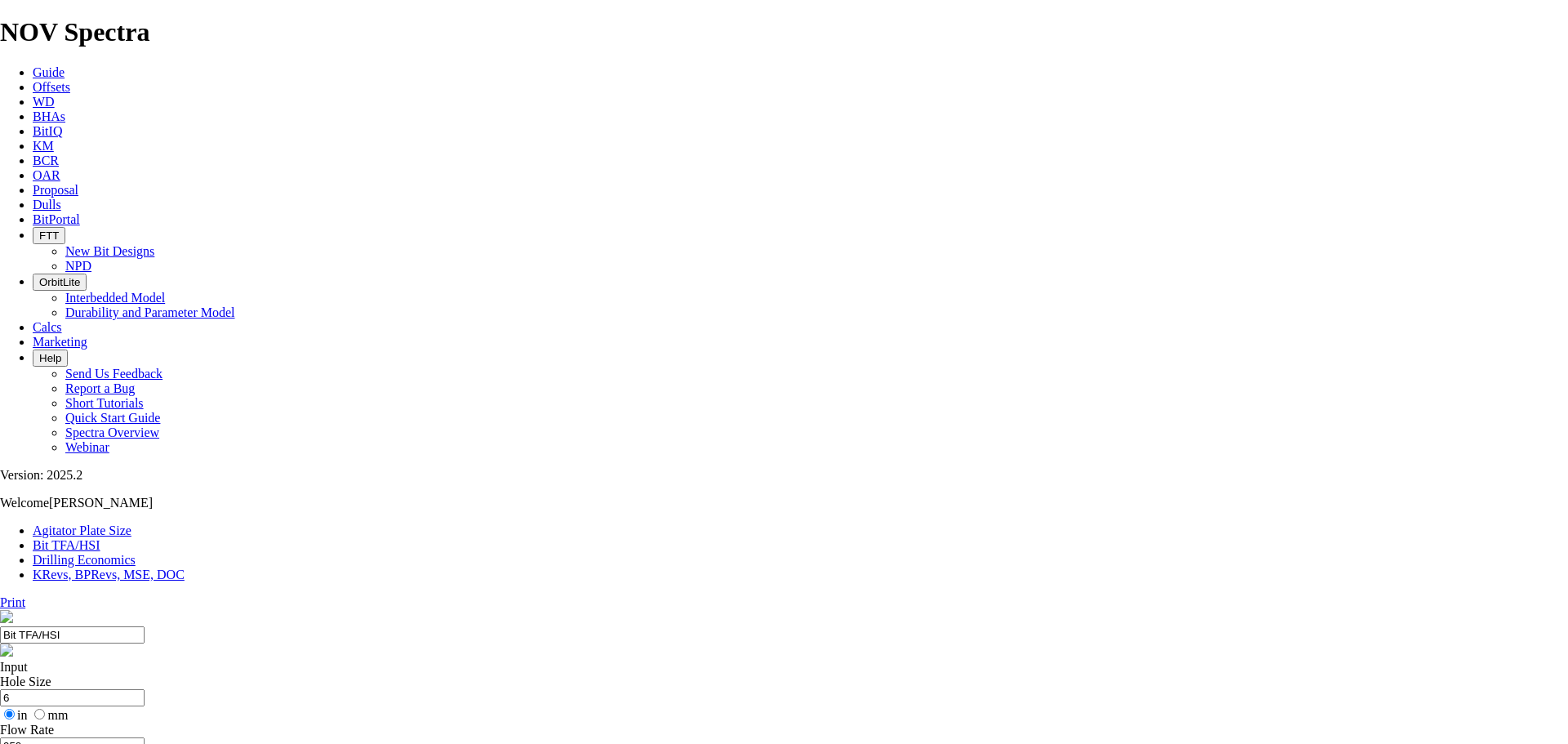
select select "number:14"
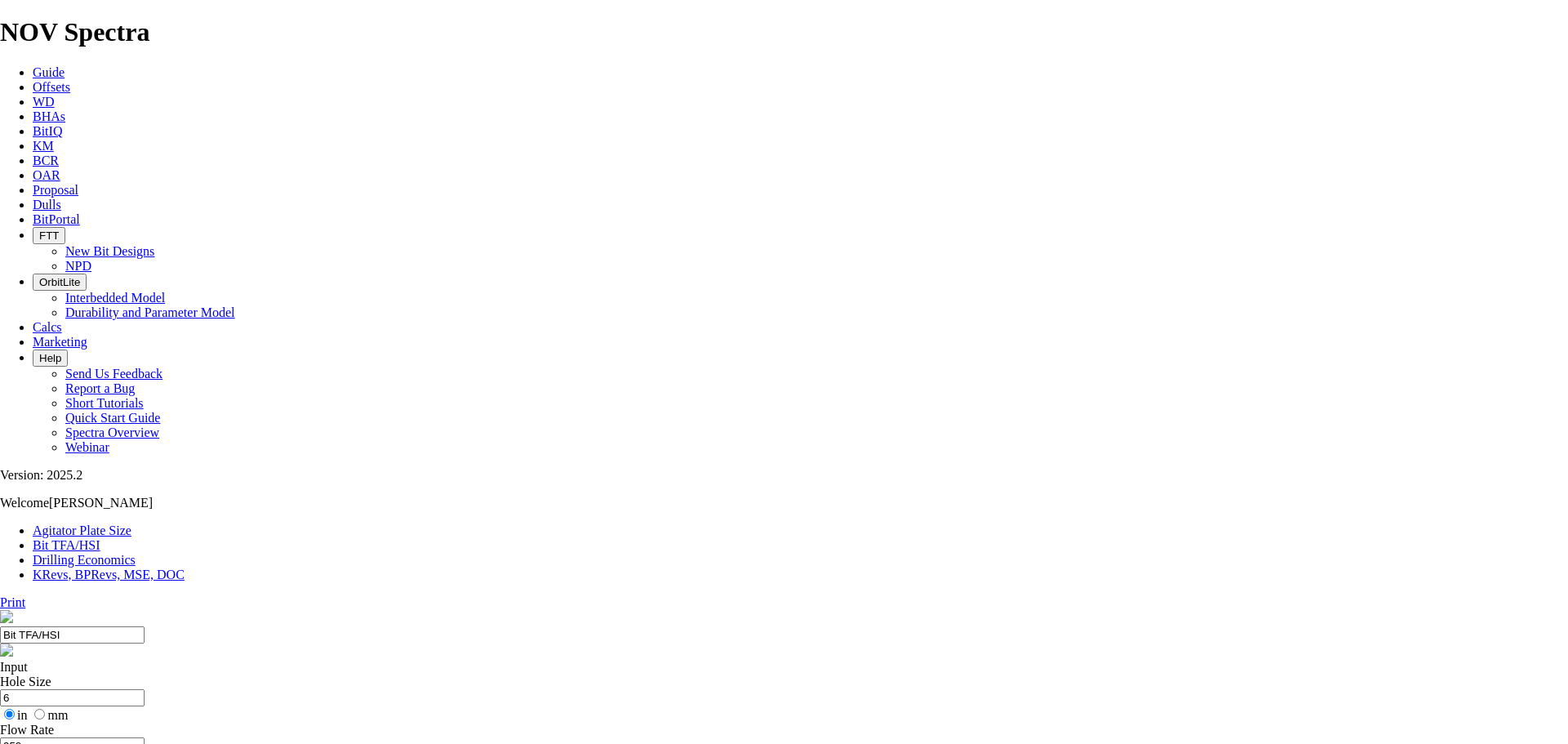
select select "number:0"
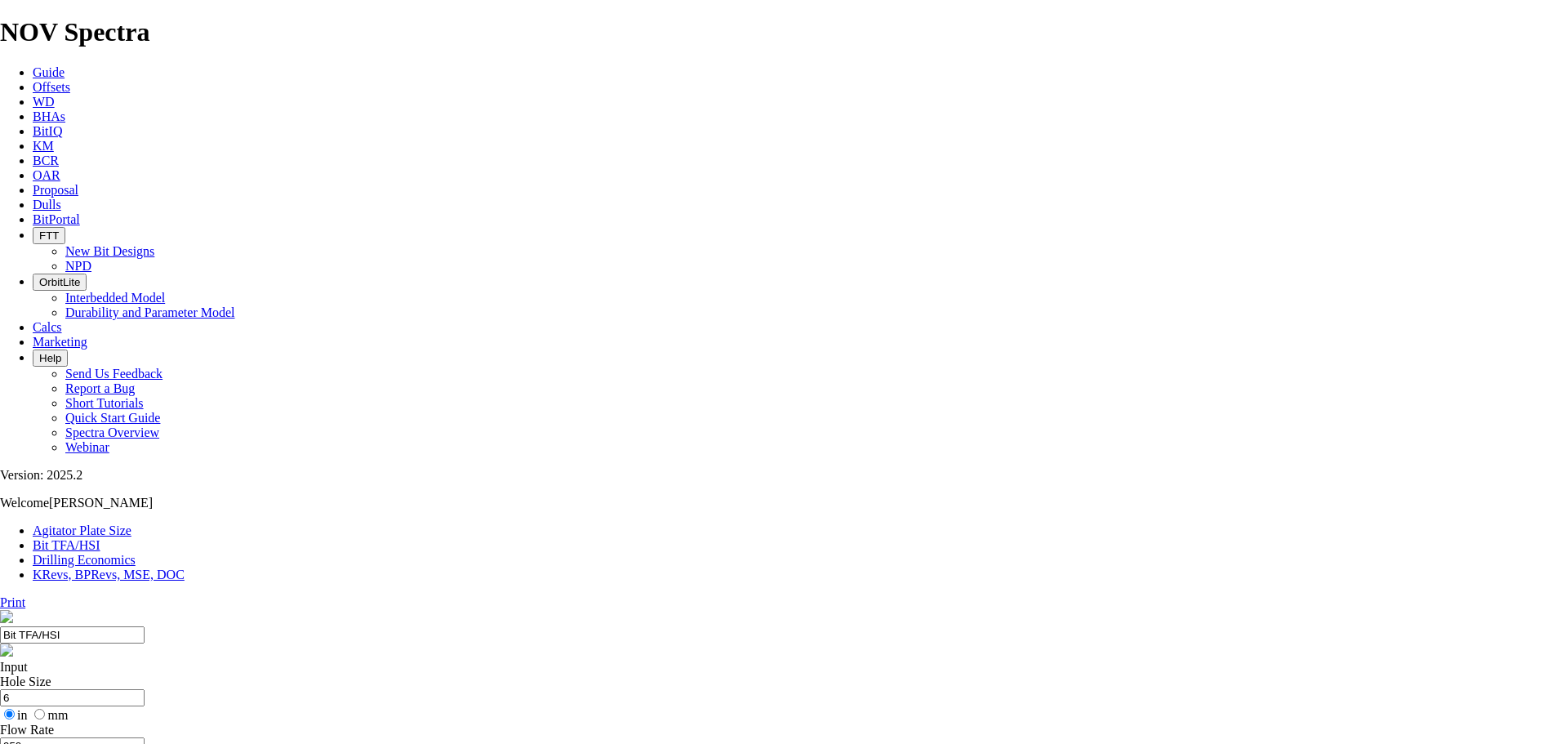
select select "number:0"
click at [25, 596] on link "Print" at bounding box center [12, 602] width 25 height 14
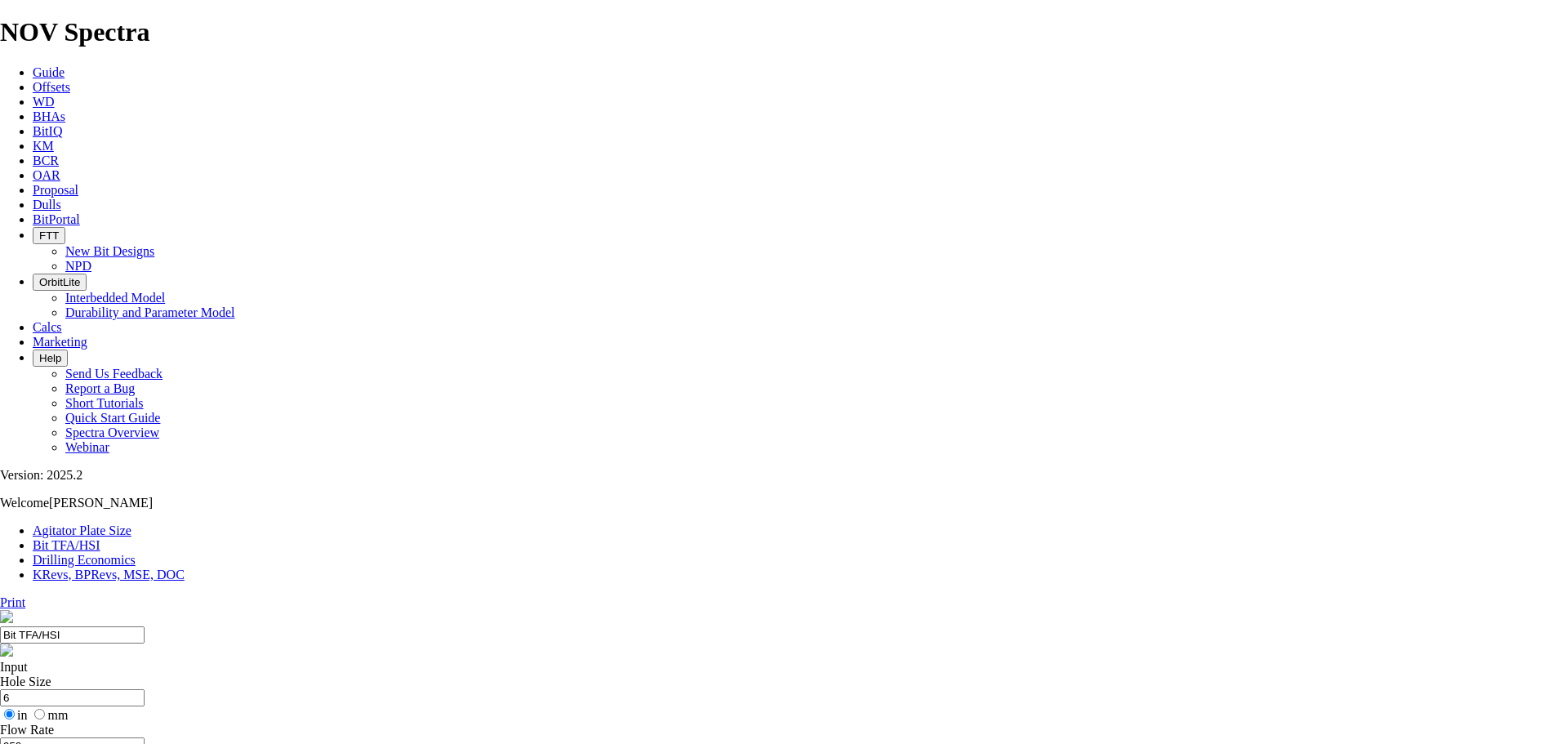
select select "number:13"
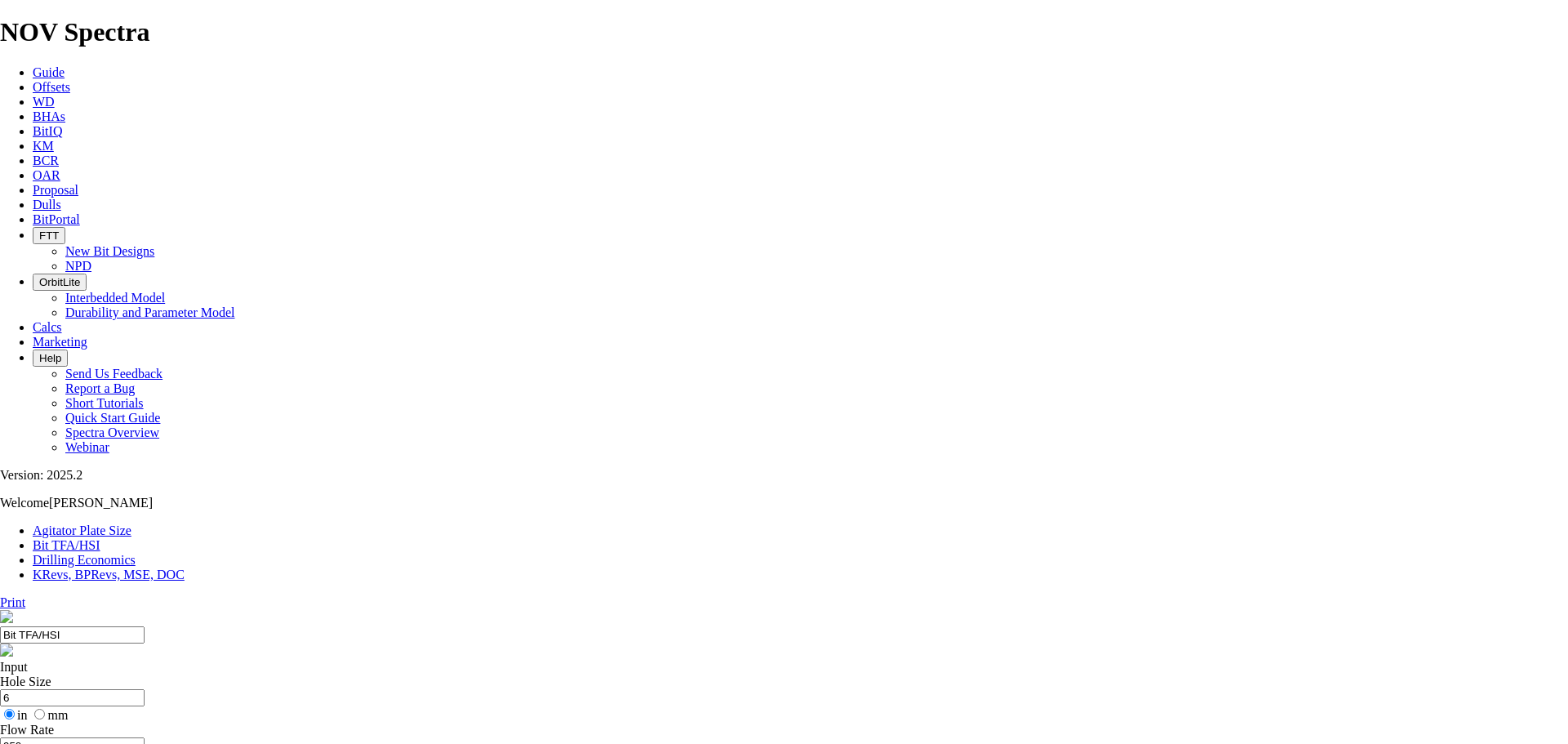
select select "number:13"
select select "number:0"
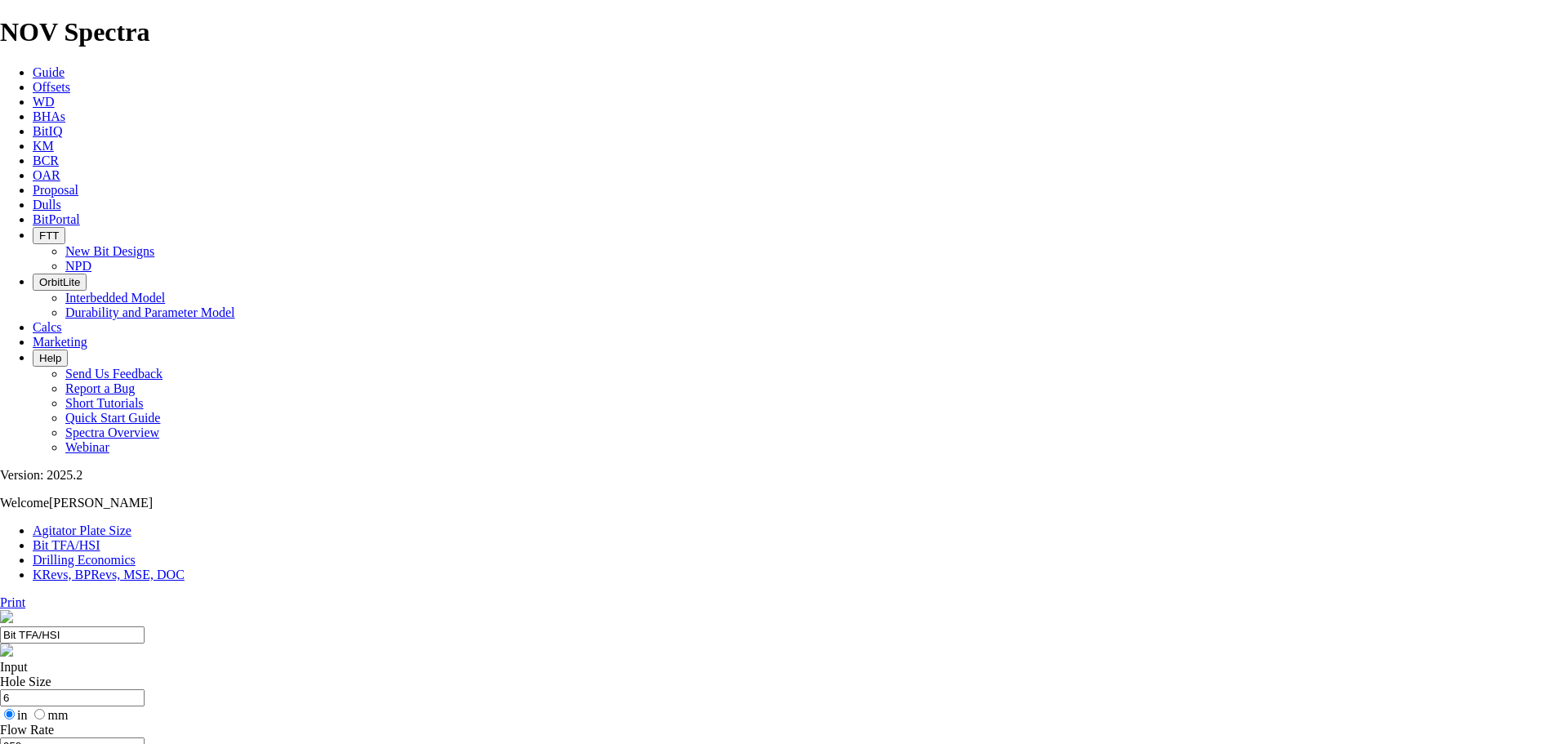
select select "number:0"
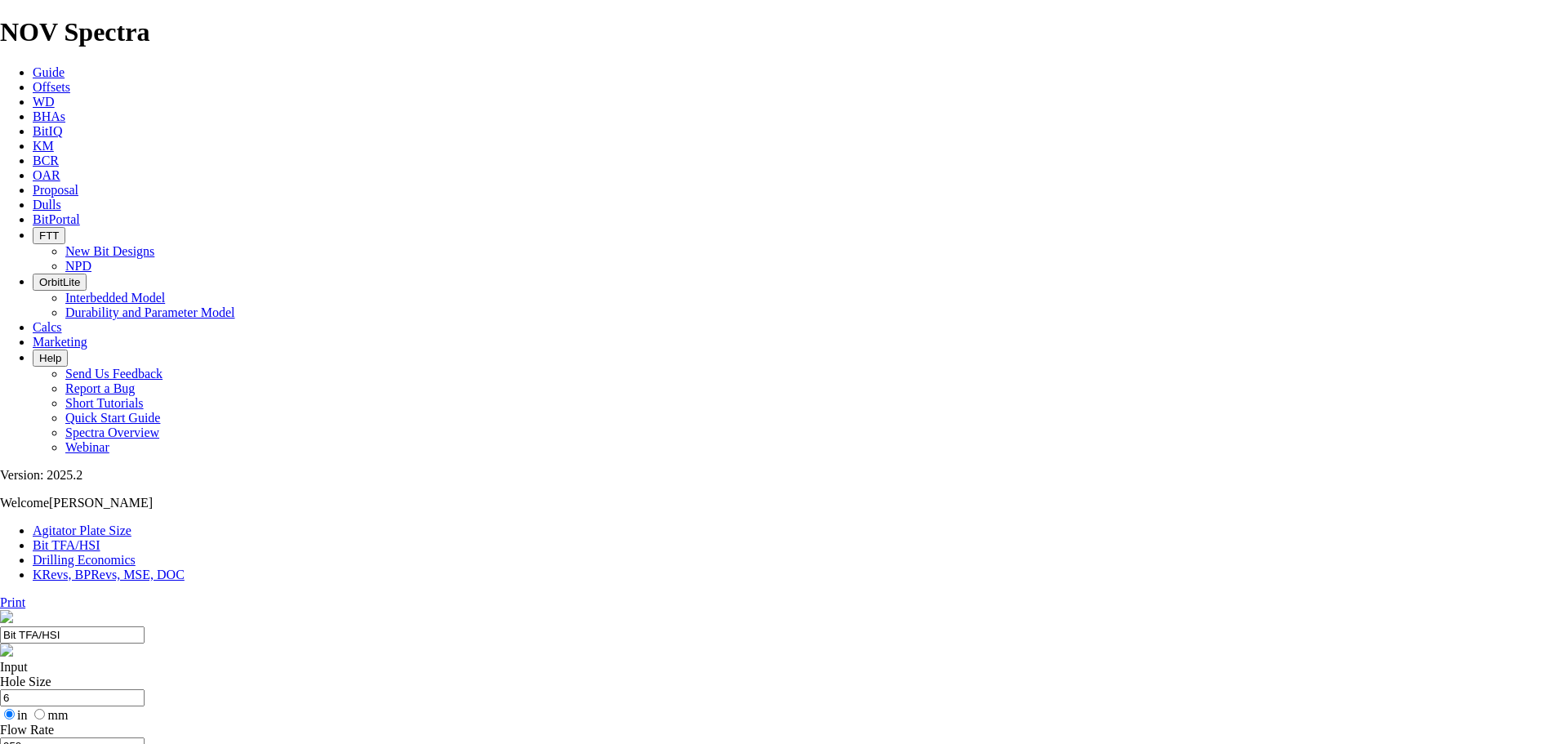
select select "number:14"
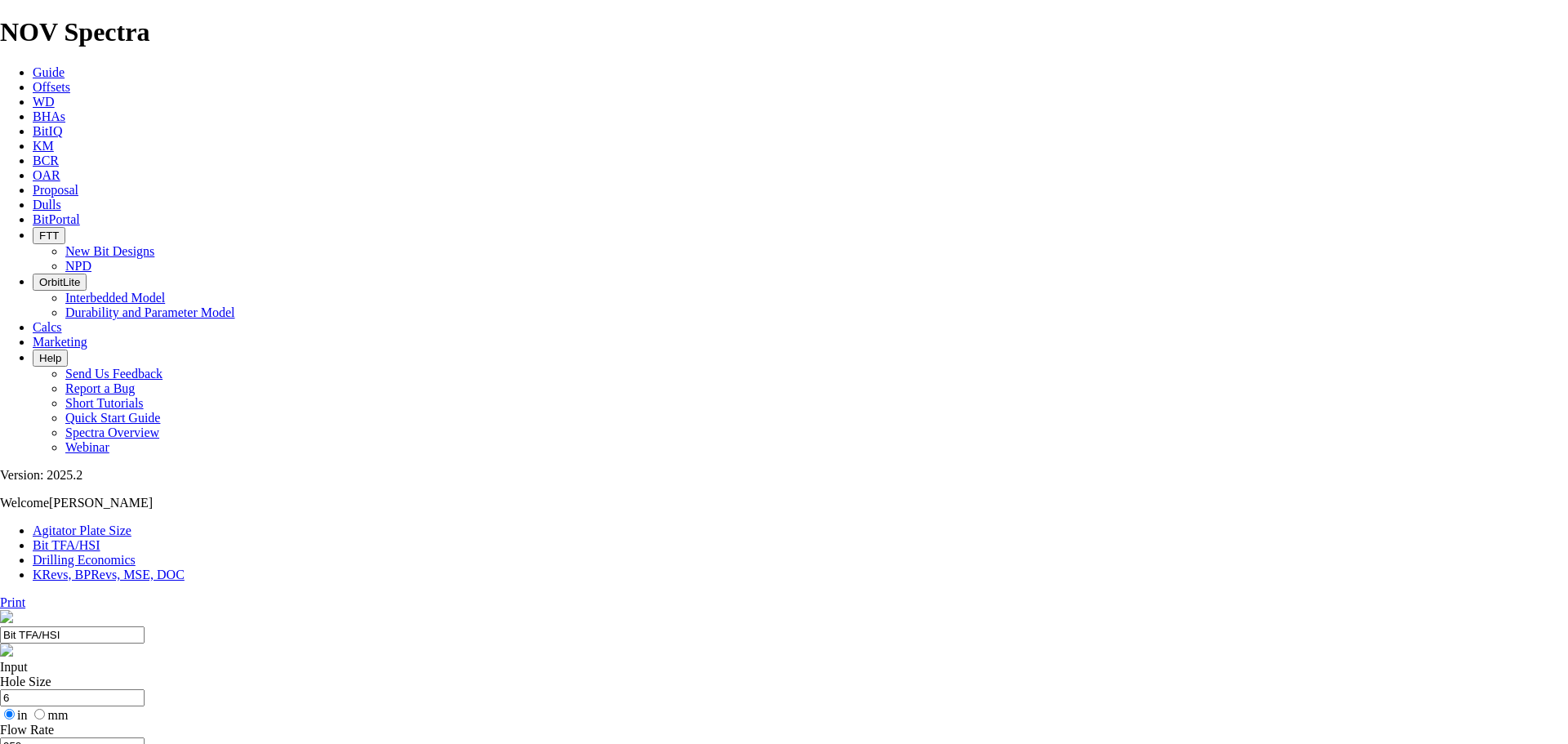
select select "number:14"
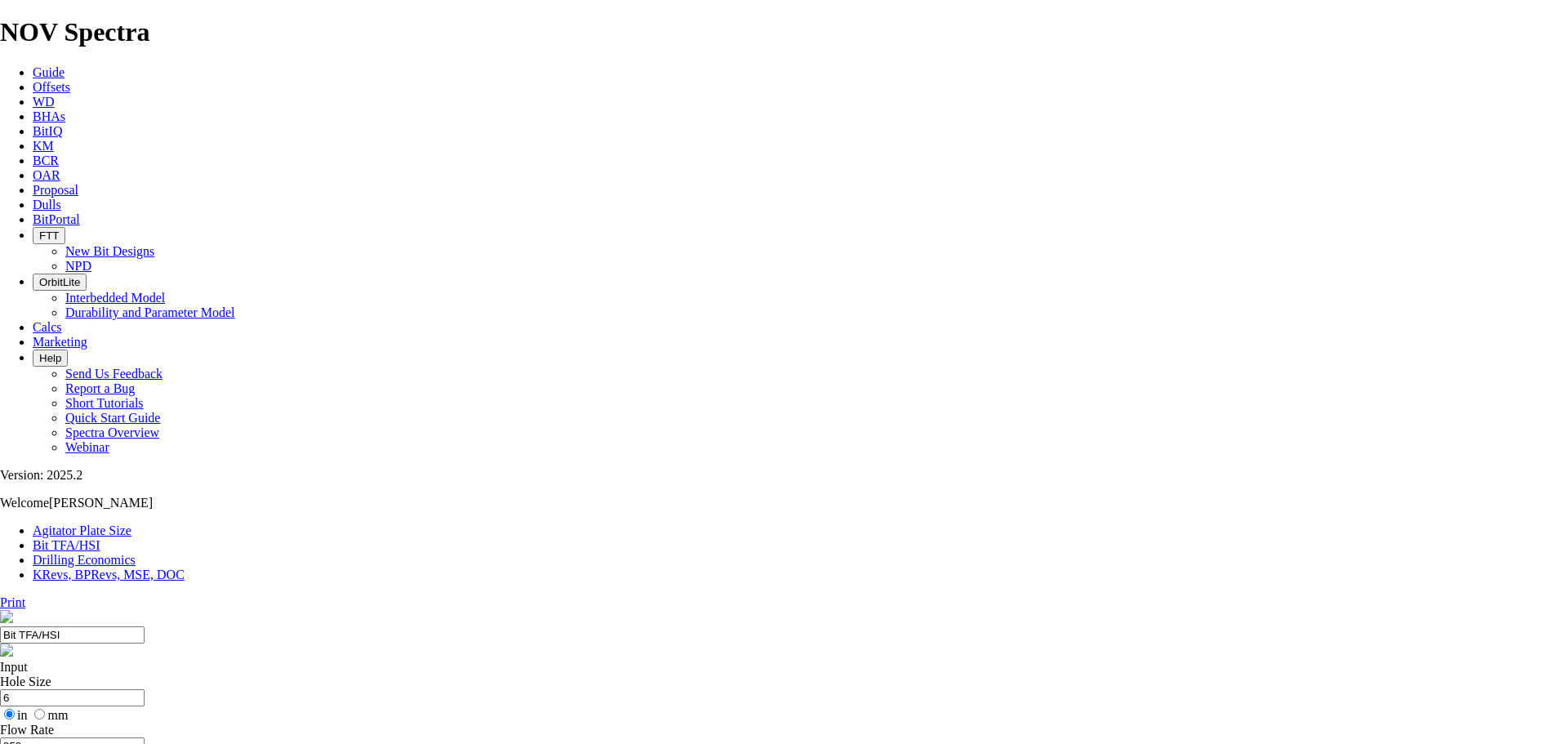
select select "number:0"
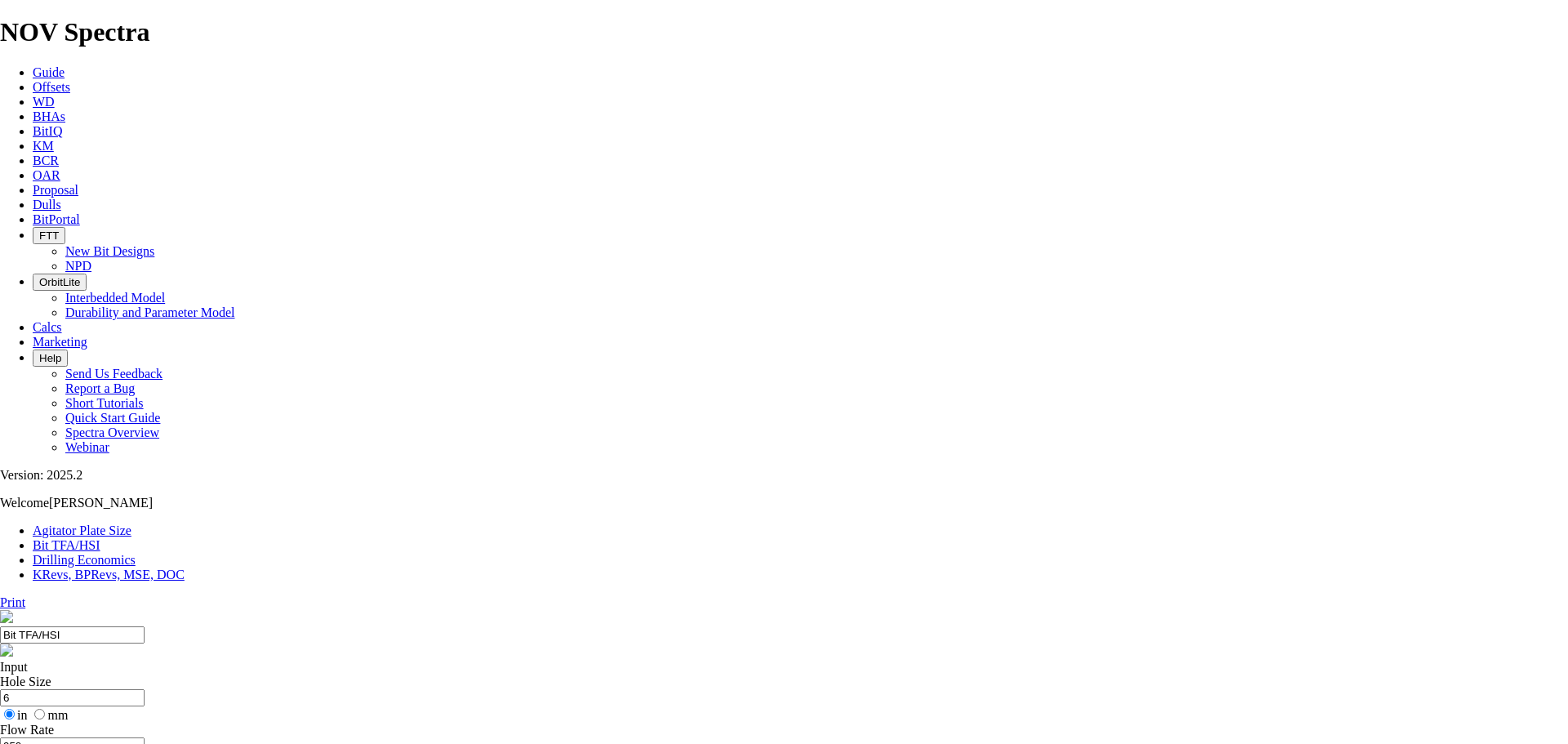
select select "number:0"
drag, startPoint x: 525, startPoint y: 310, endPoint x: 459, endPoint y: 308, distance: 66.0
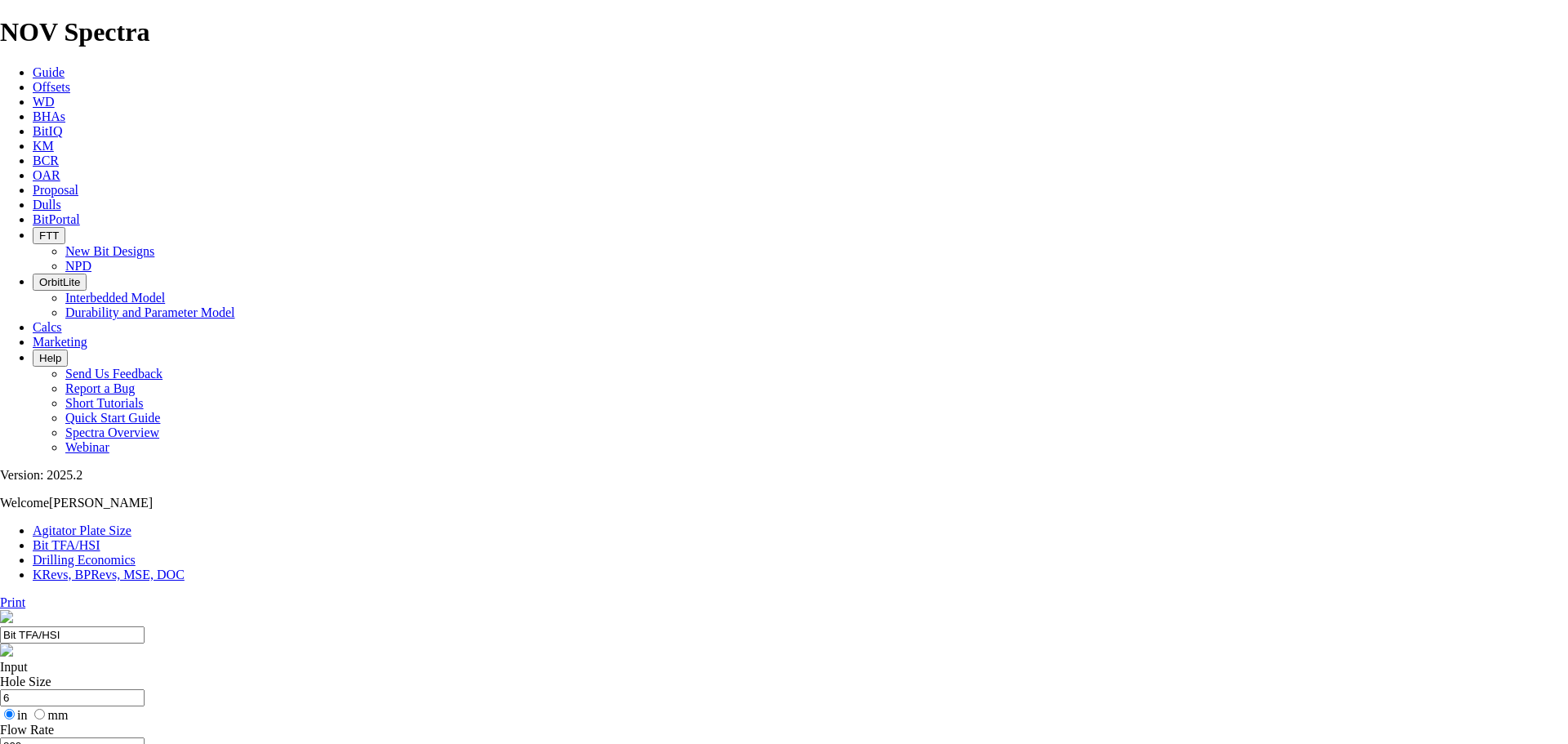
type input "800"
click at [0, 596] on icon at bounding box center [0, 602] width 0 height 14
